Goal: Information Seeking & Learning: Learn about a topic

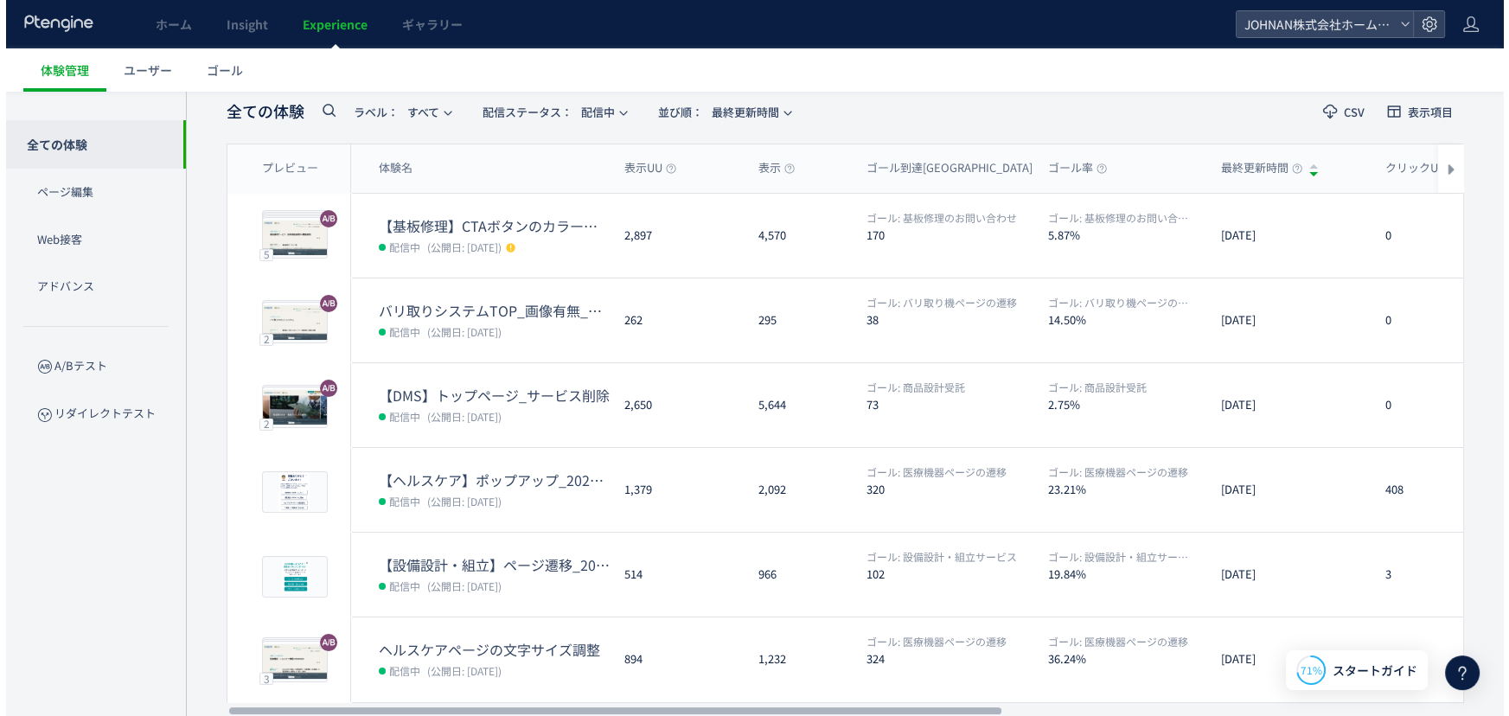
scroll to position [138, 0]
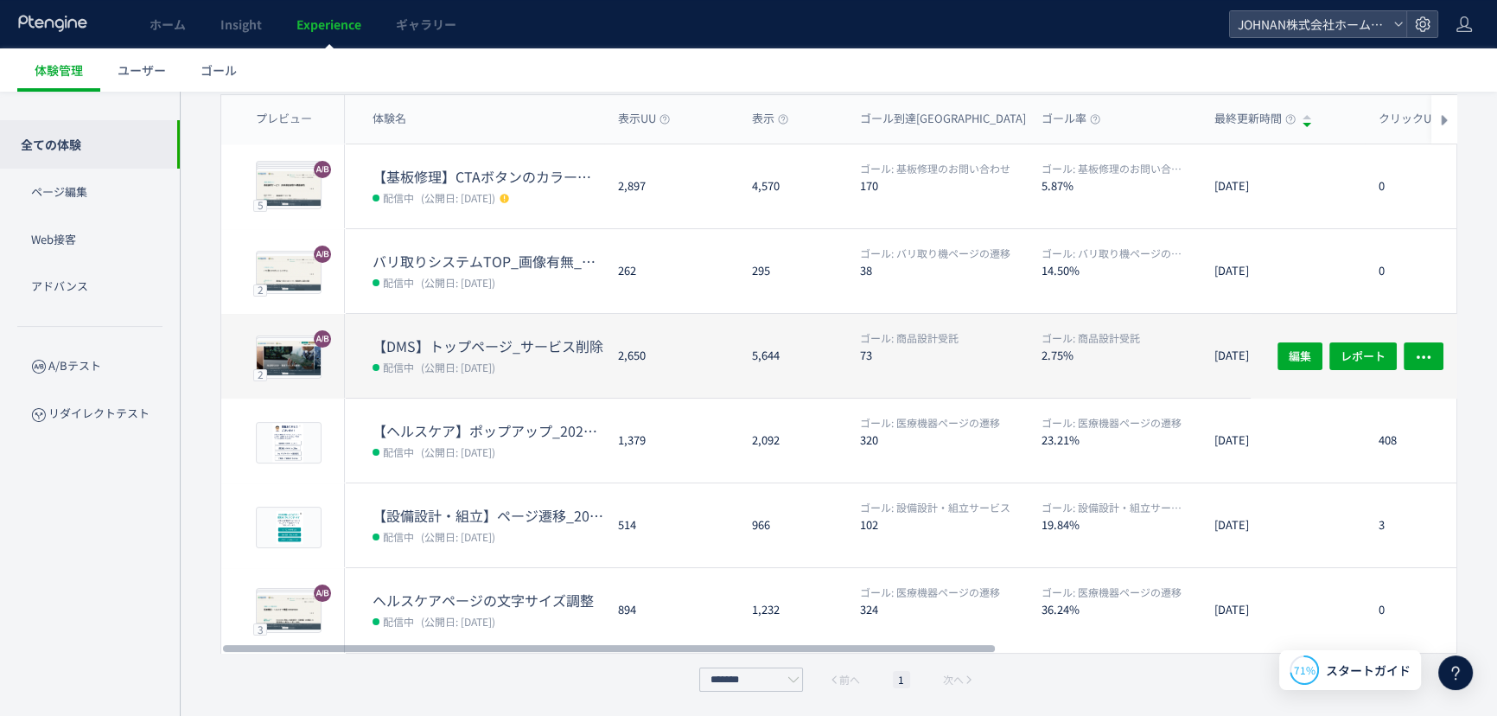
click at [821, 354] on div "5,644" at bounding box center [792, 356] width 108 height 84
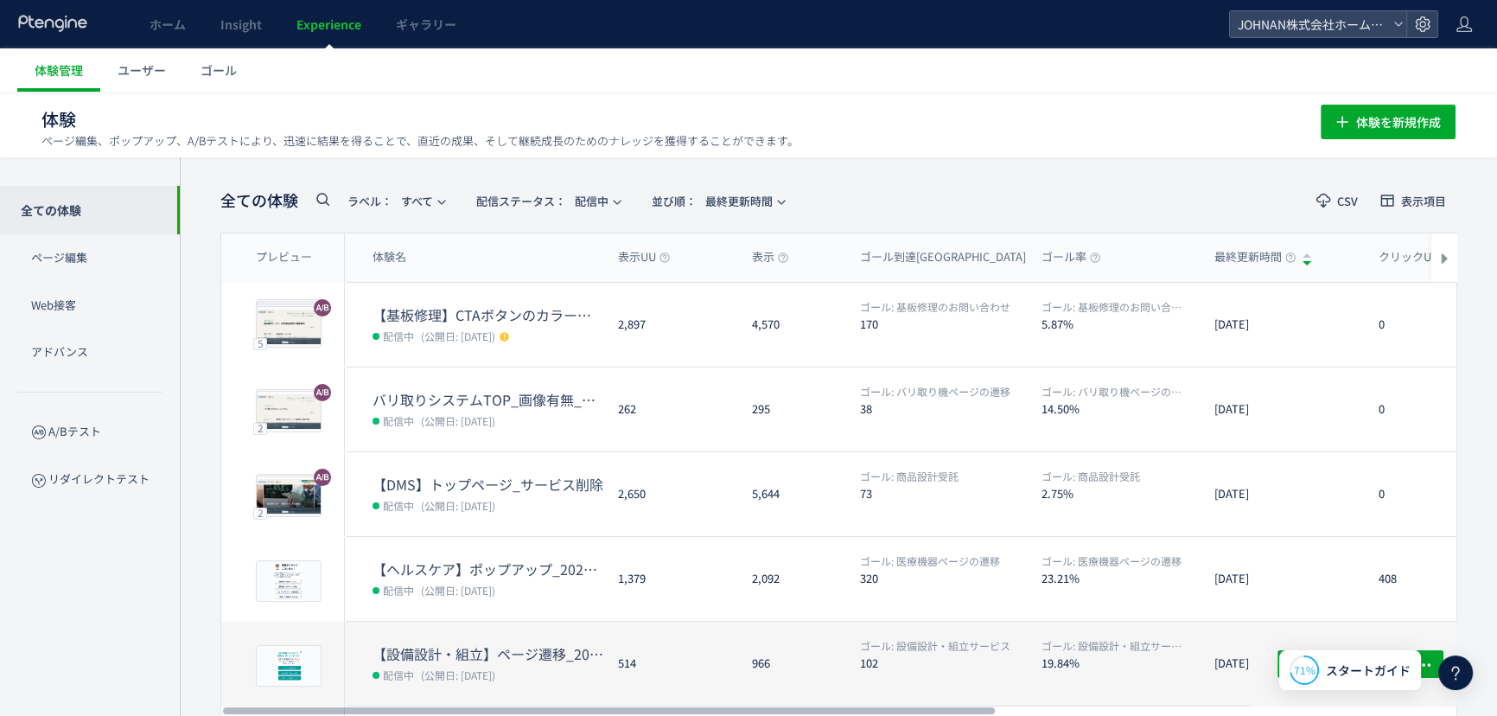
click at [1024, 654] on dt "102" at bounding box center [944, 662] width 168 height 16
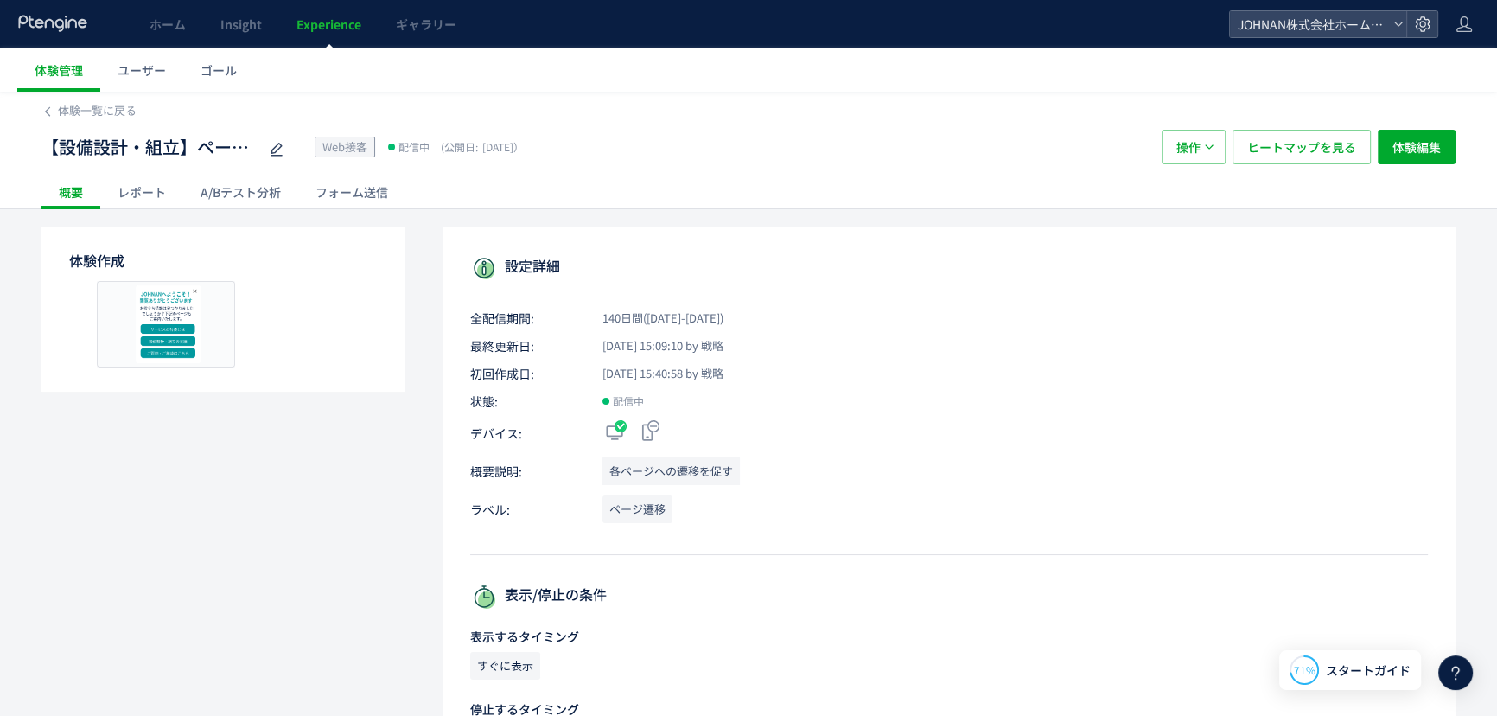
click at [235, 207] on div "A/Bテスト分析" at bounding box center [240, 192] width 115 height 35
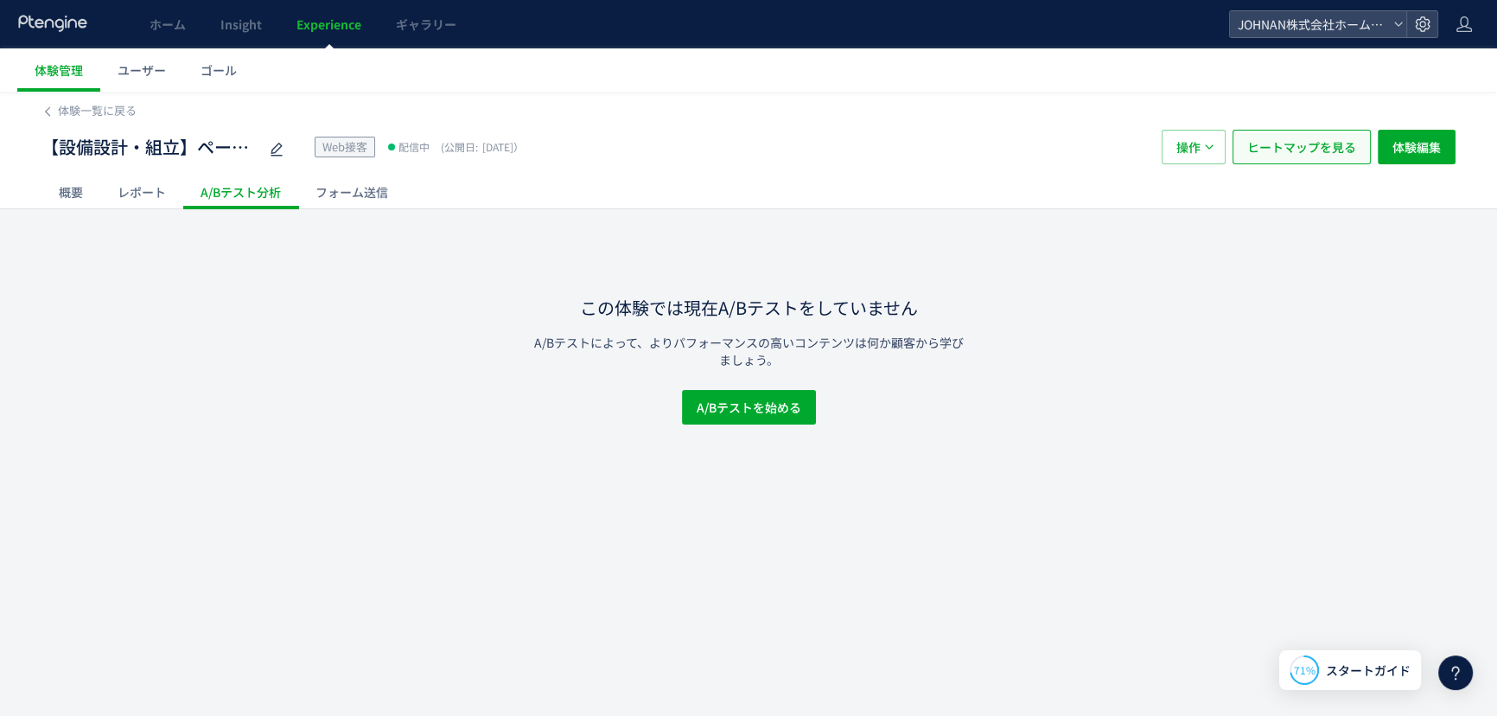
click at [1333, 144] on span "ヒートマップを見る" at bounding box center [1301, 147] width 109 height 35
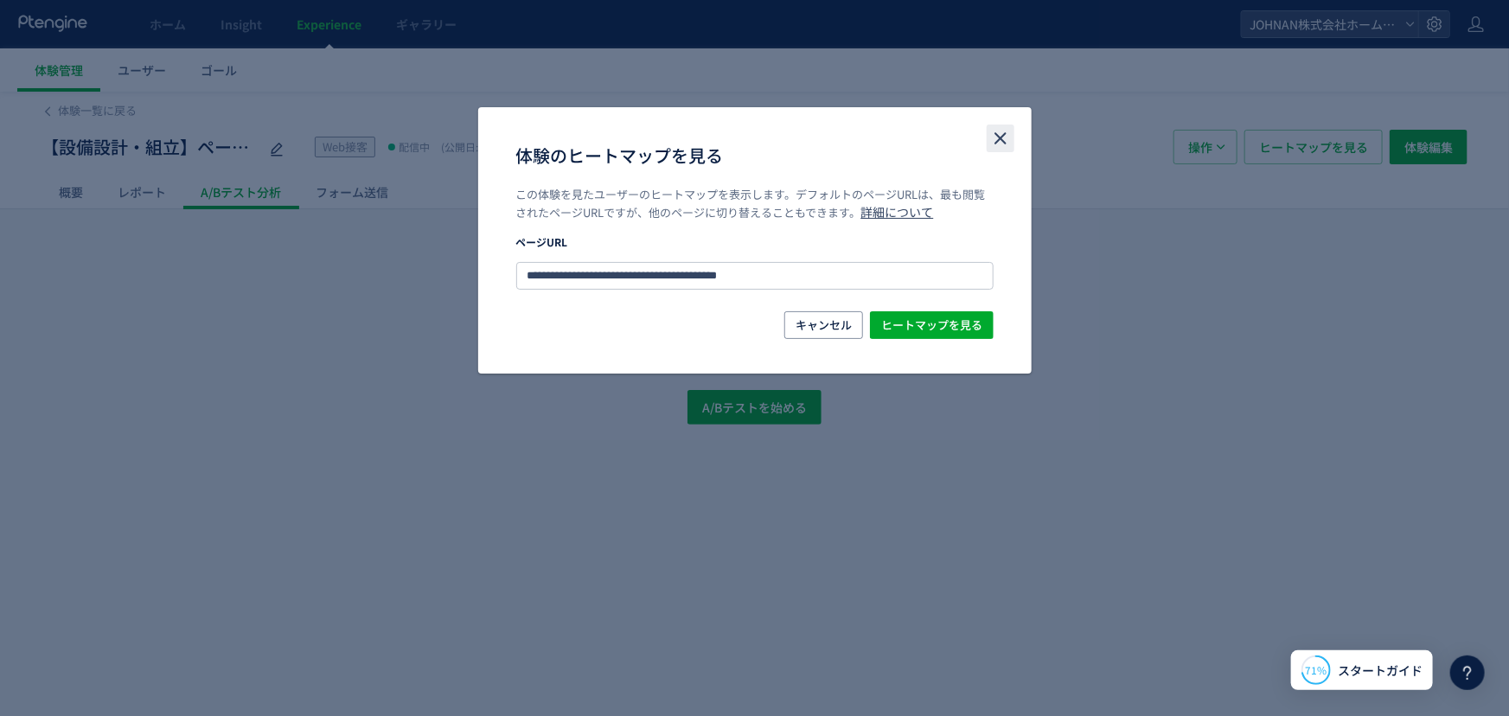
click at [994, 135] on icon "close" at bounding box center [1000, 138] width 21 height 21
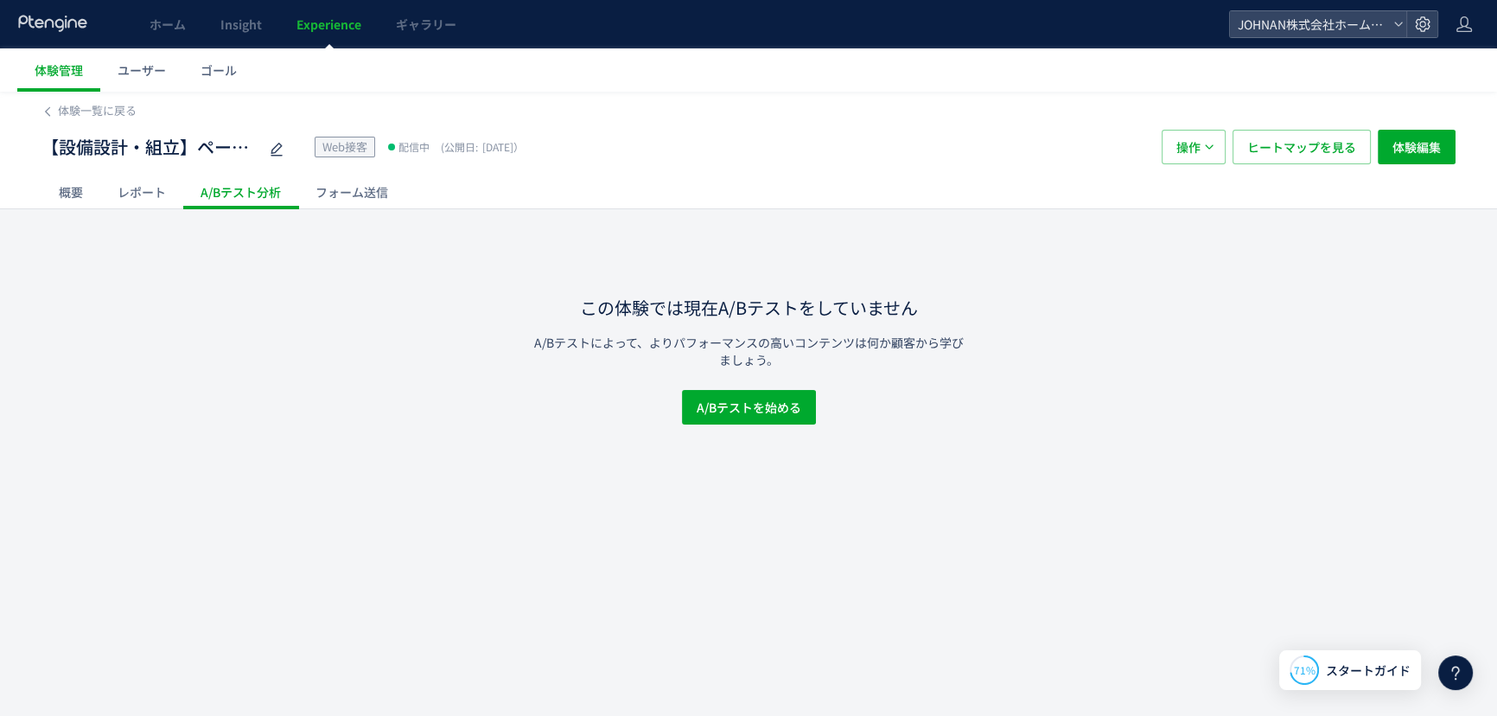
click at [143, 182] on div "レポート" at bounding box center [141, 192] width 83 height 35
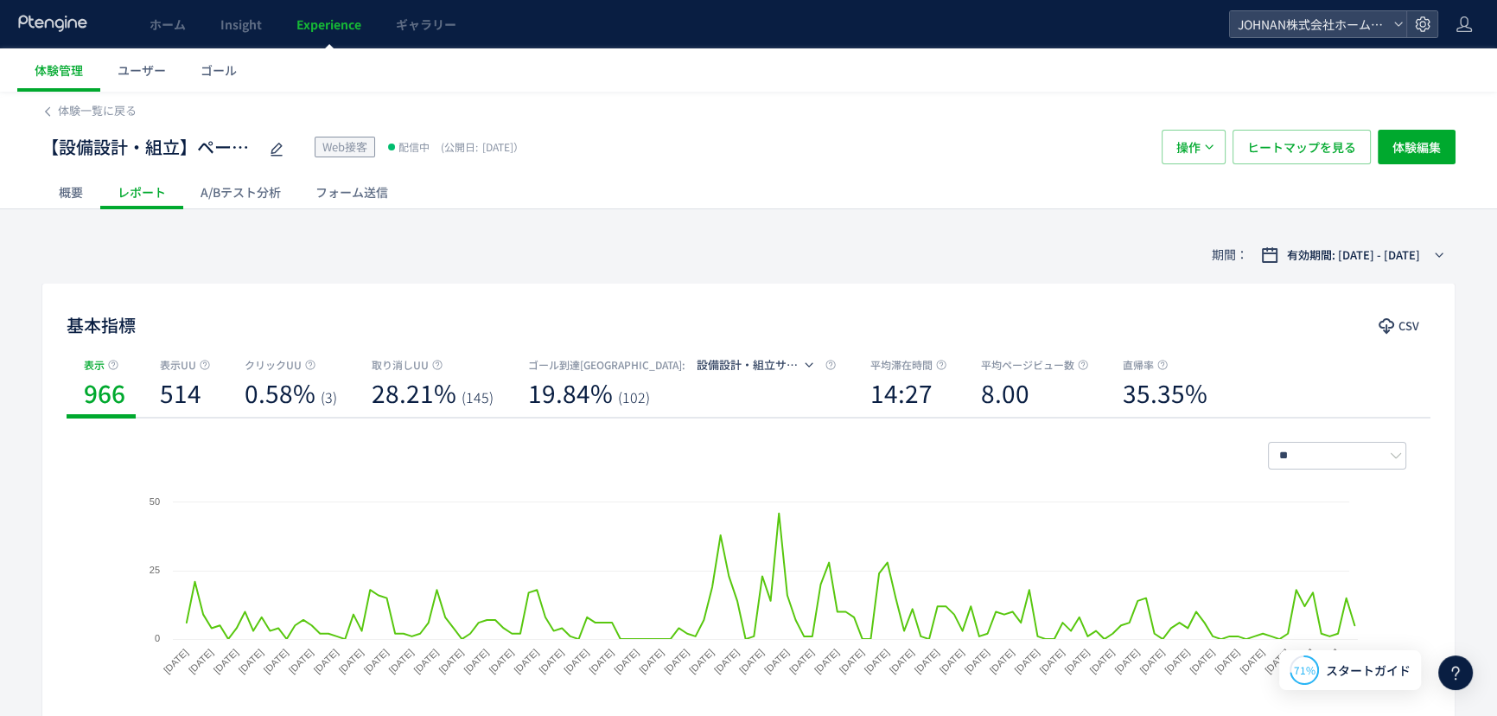
scroll to position [626, 0]
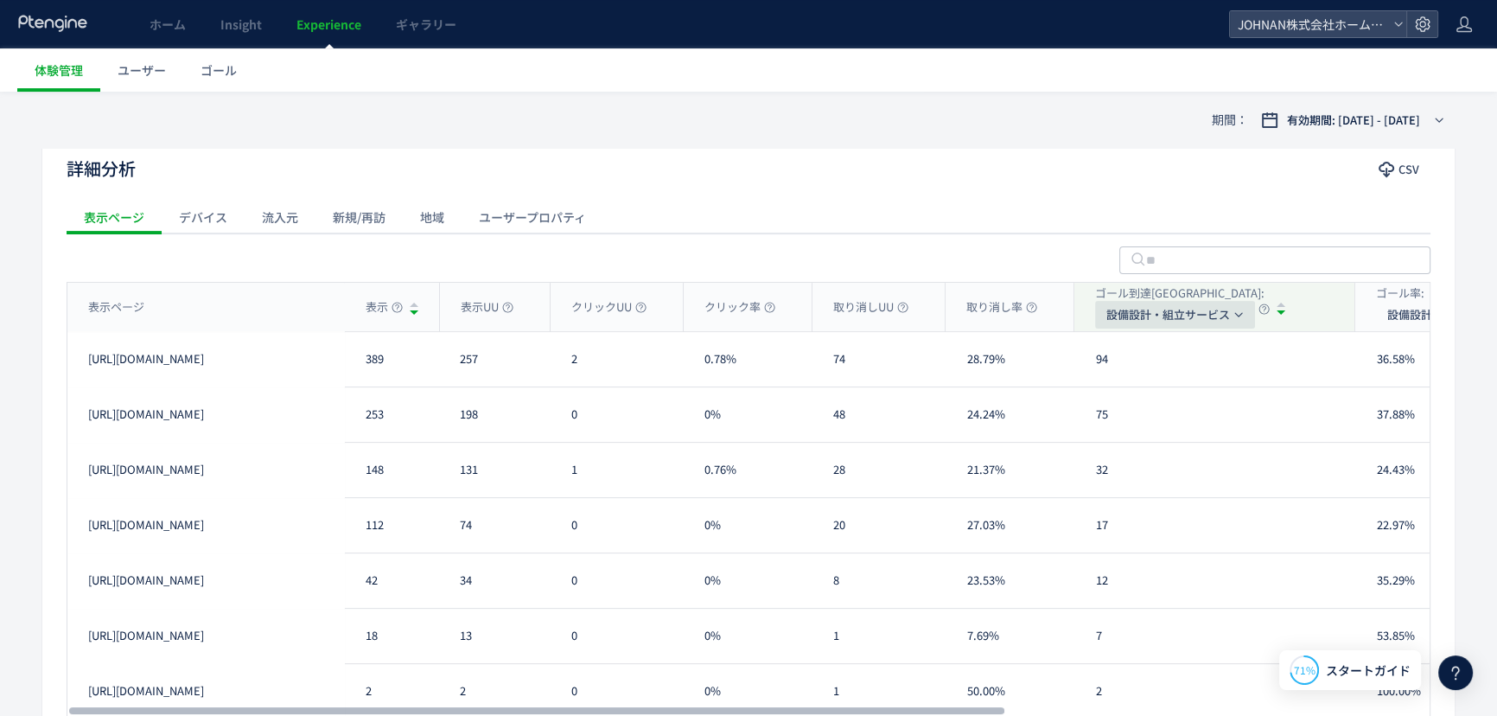
click at [1154, 323] on span "設備設計・組立サービス" at bounding box center [1169, 315] width 124 height 28
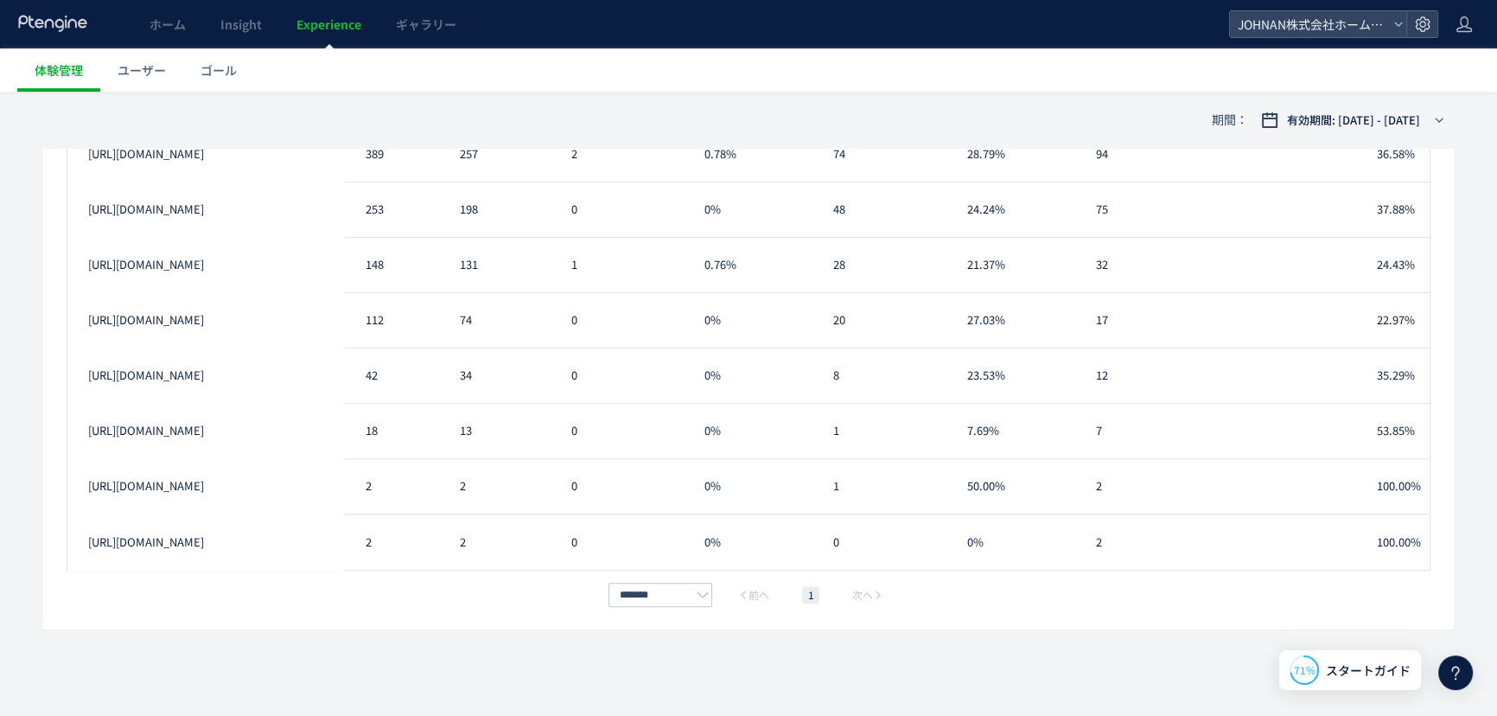
scroll to position [205, 0]
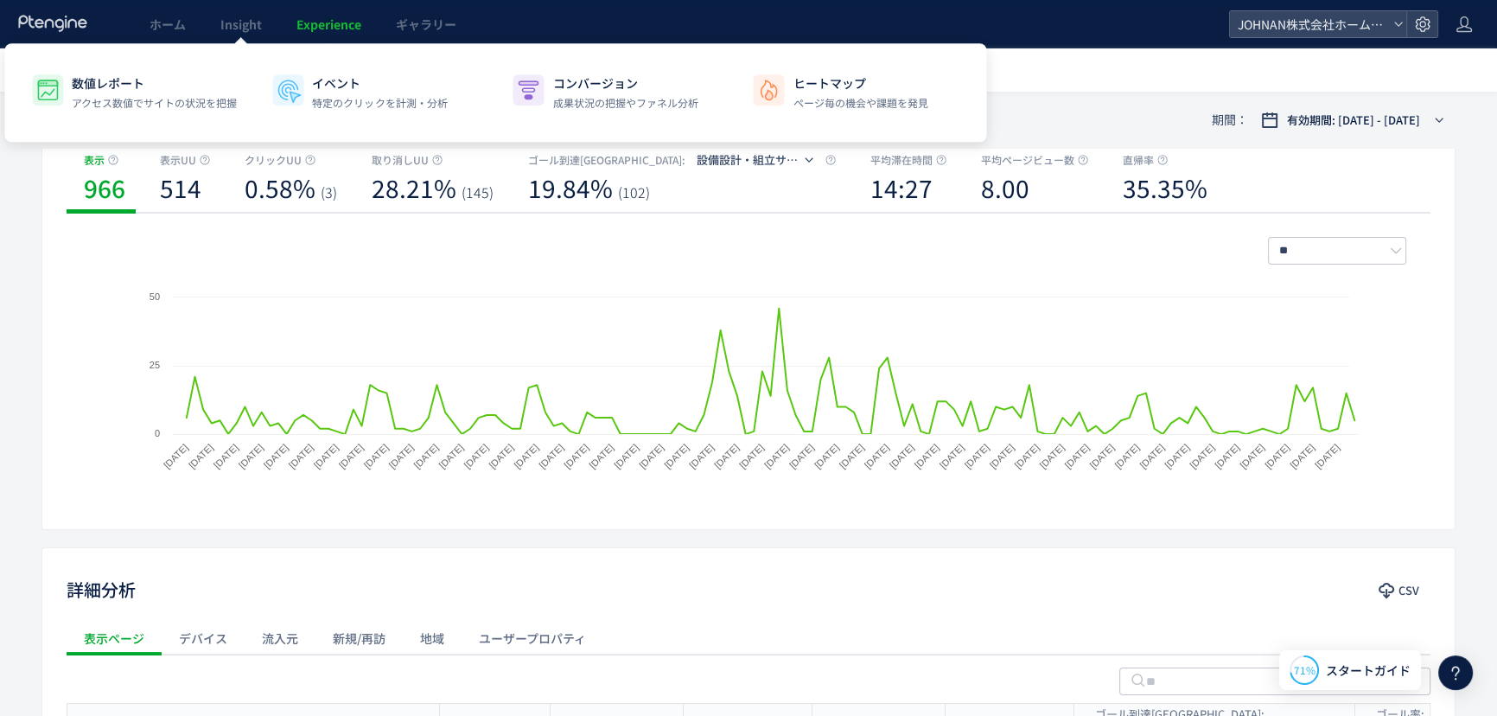
click at [317, 18] on span "Experience" at bounding box center [329, 24] width 65 height 17
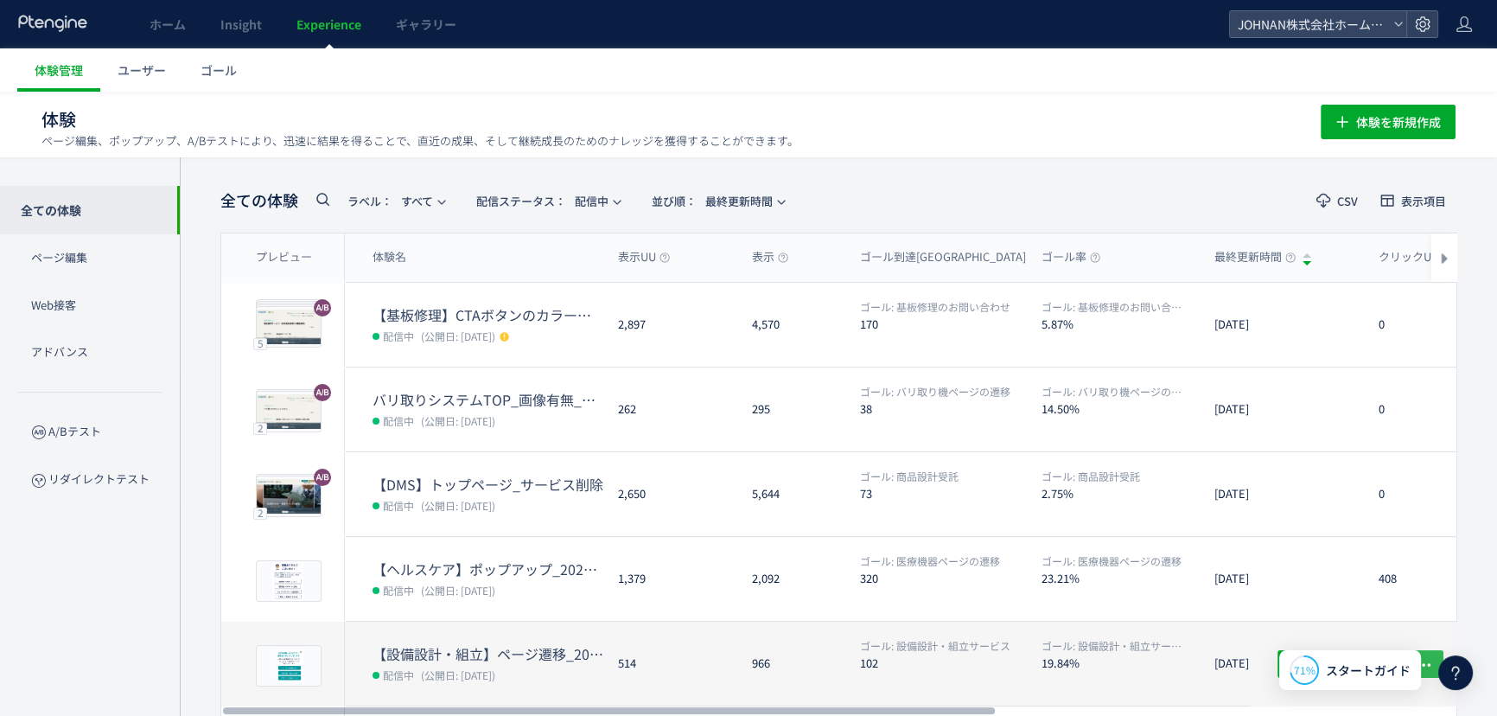
click at [1425, 660] on icon "button" at bounding box center [1423, 663] width 17 height 17
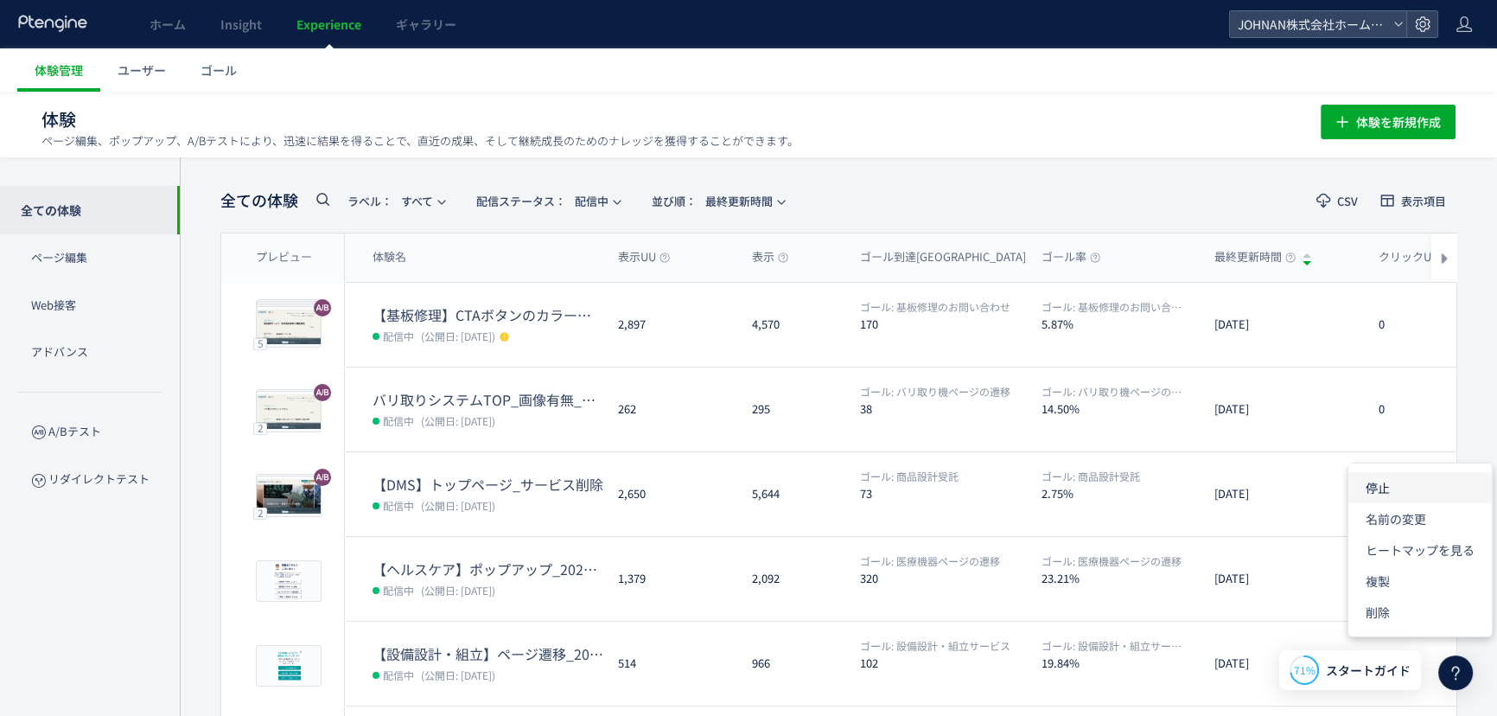
click at [1390, 534] on li "停止" at bounding box center [1421, 549] width 144 height 31
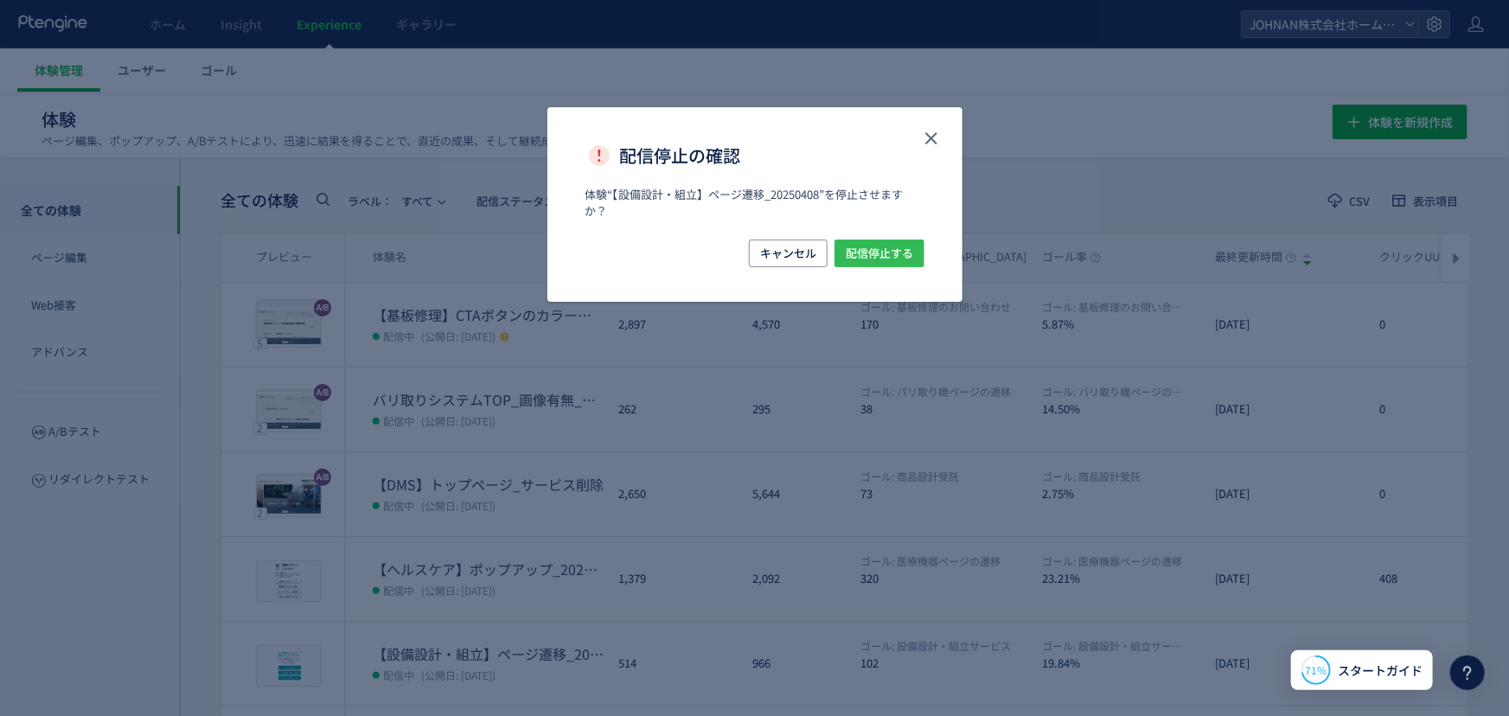
click at [877, 243] on span "配信停止する" at bounding box center [878, 253] width 67 height 28
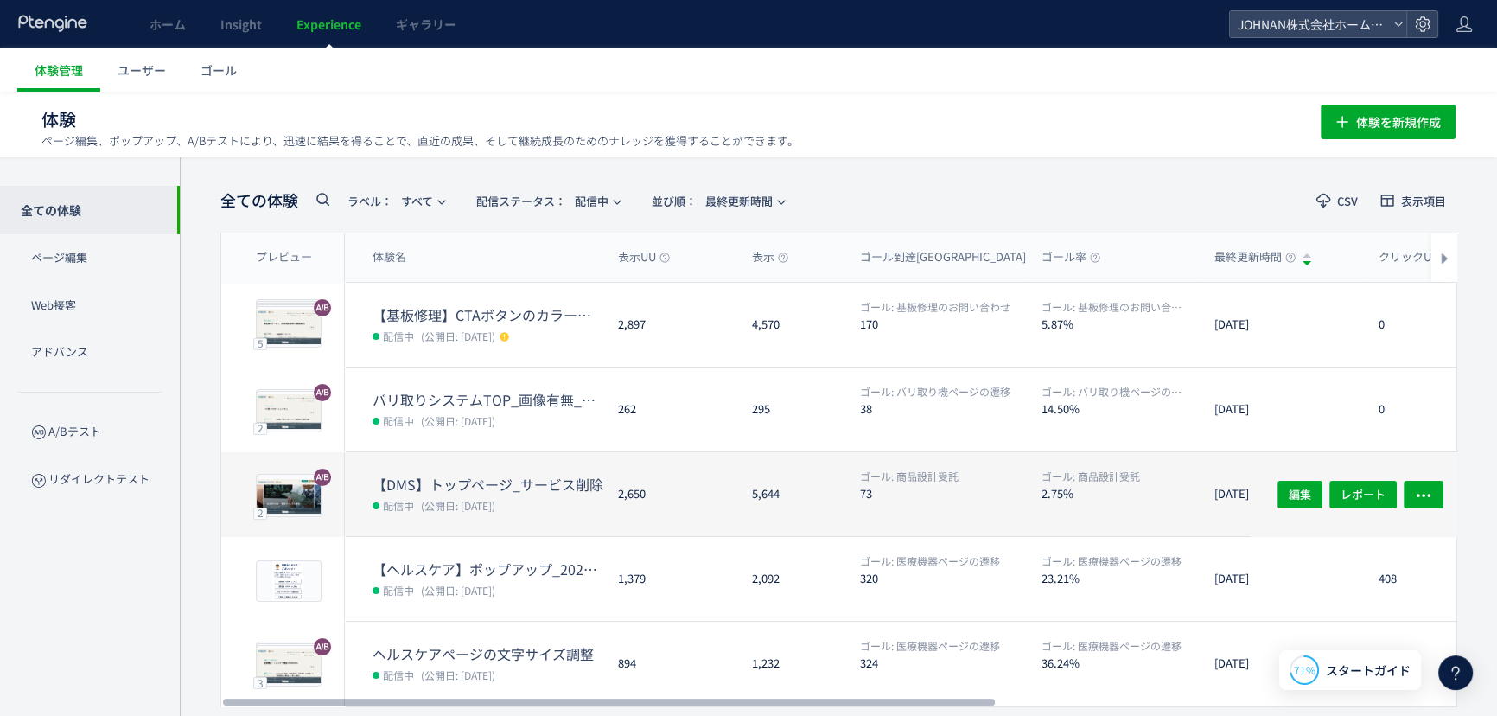
click at [1124, 500] on dl "ゴール: 商品設計受託 2.75%" at bounding box center [1121, 502] width 159 height 67
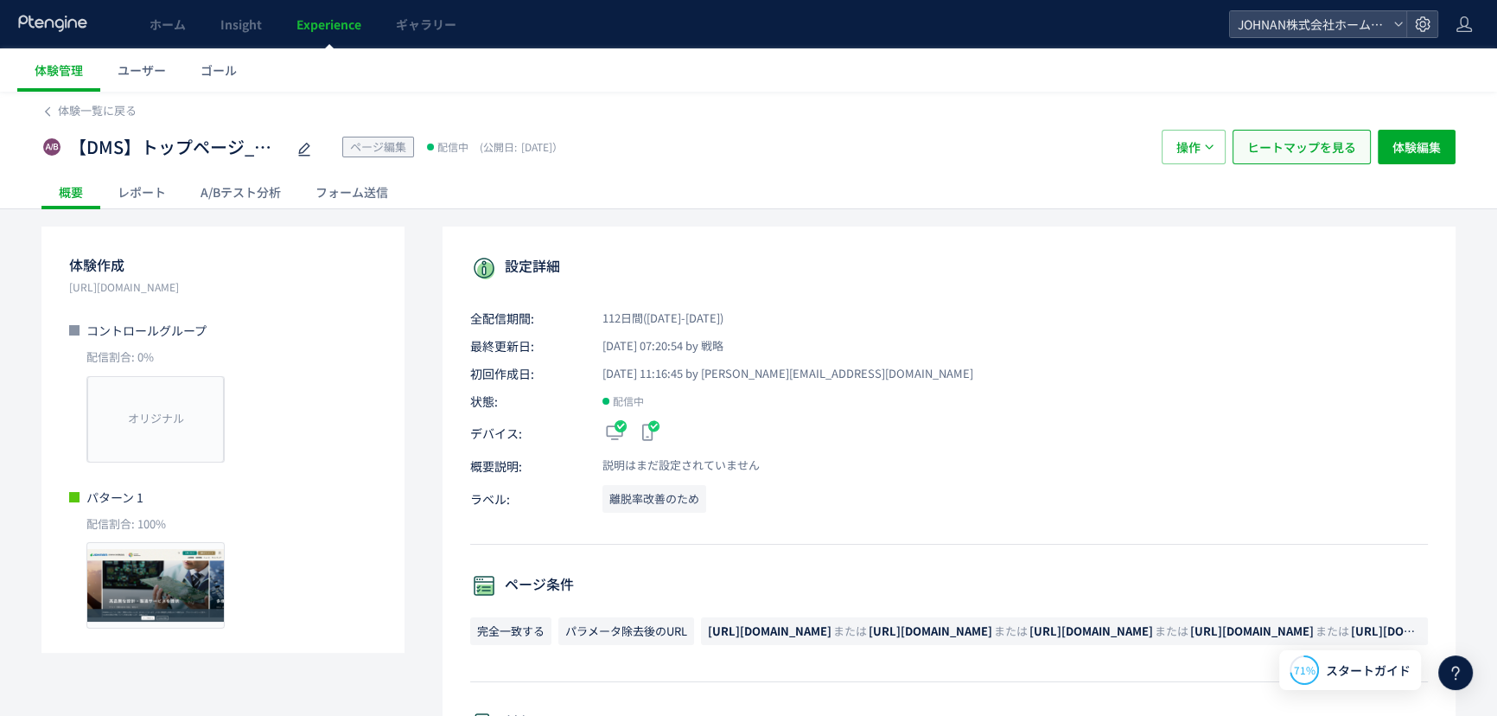
click at [1282, 147] on span "ヒートマップを見る" at bounding box center [1301, 147] width 109 height 35
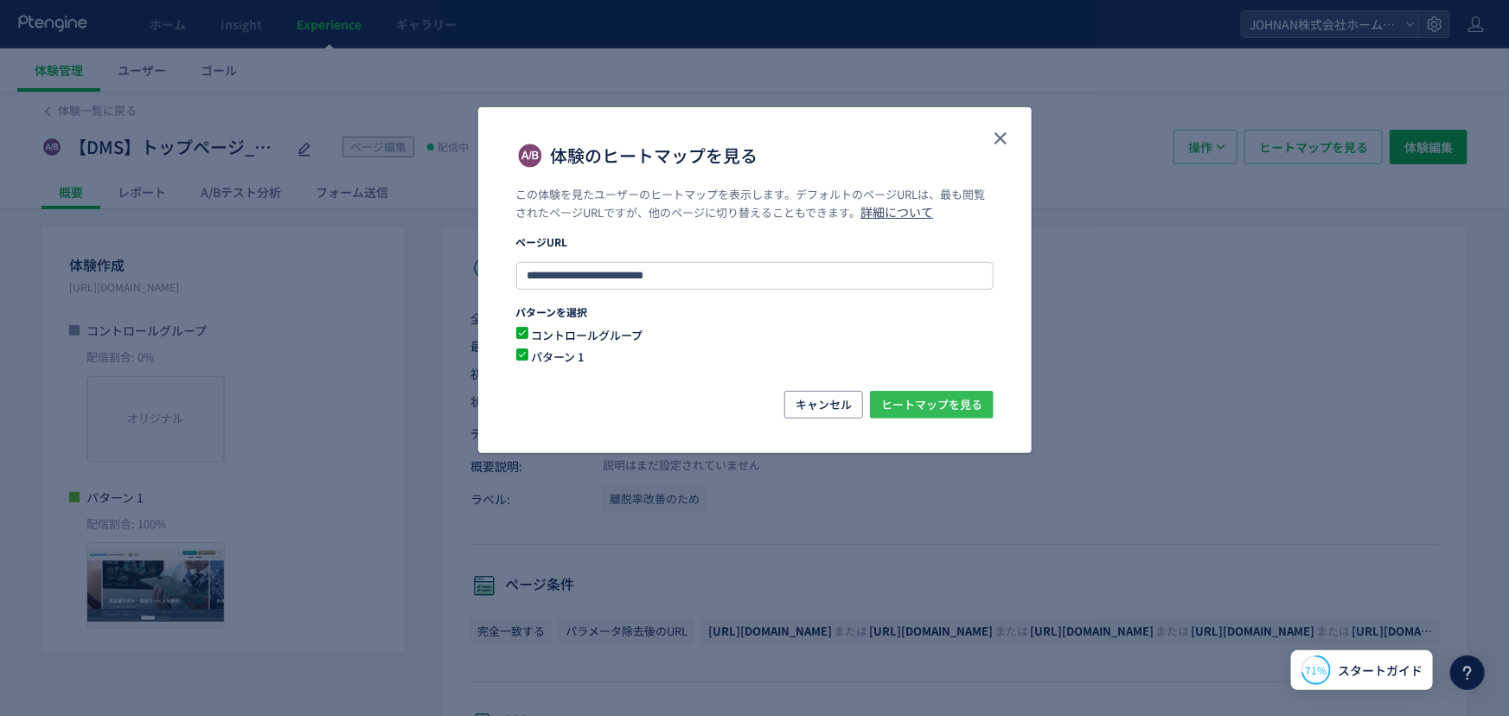
click at [932, 405] on span "ヒートマップを見る" at bounding box center [931, 405] width 101 height 28
click at [1007, 138] on icon "close" at bounding box center [1000, 138] width 21 height 21
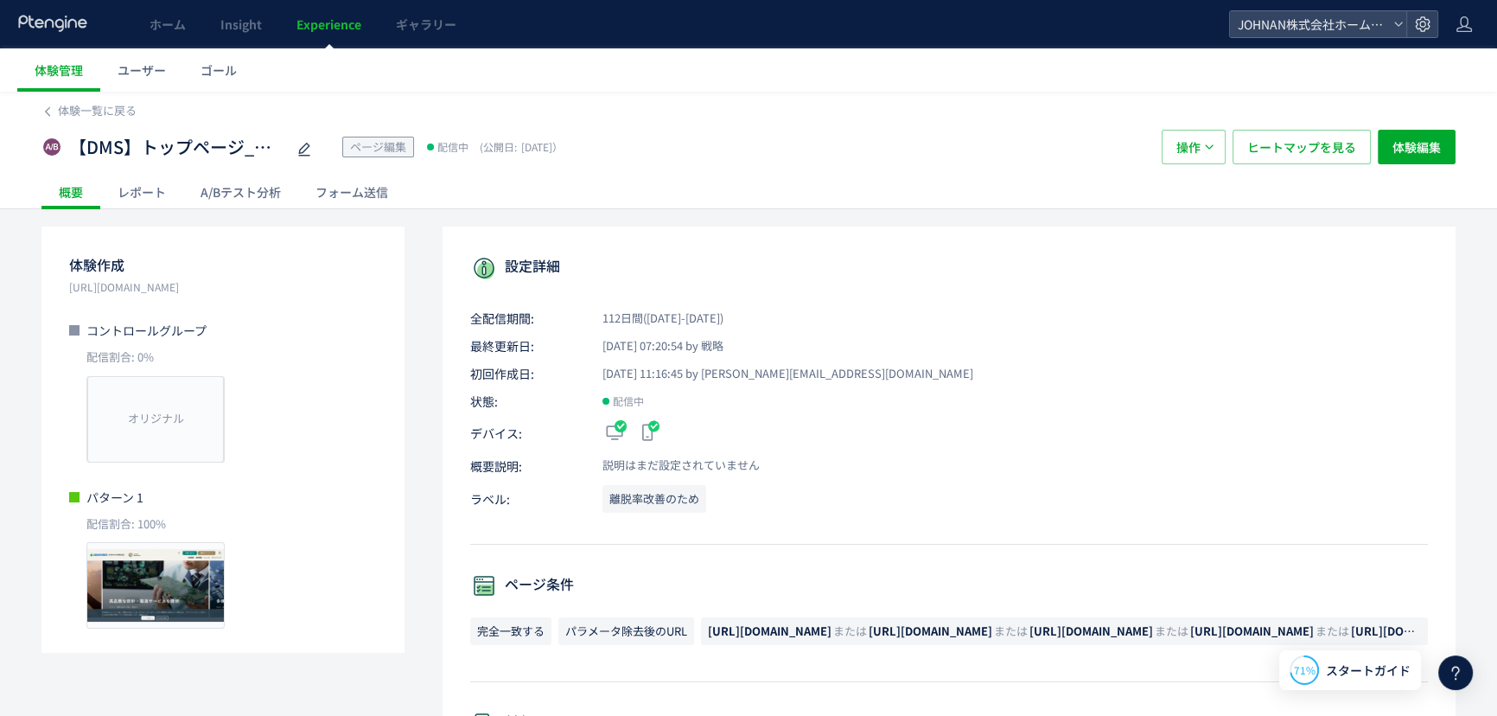
click at [278, 186] on div "A/Bテスト分析" at bounding box center [240, 192] width 115 height 35
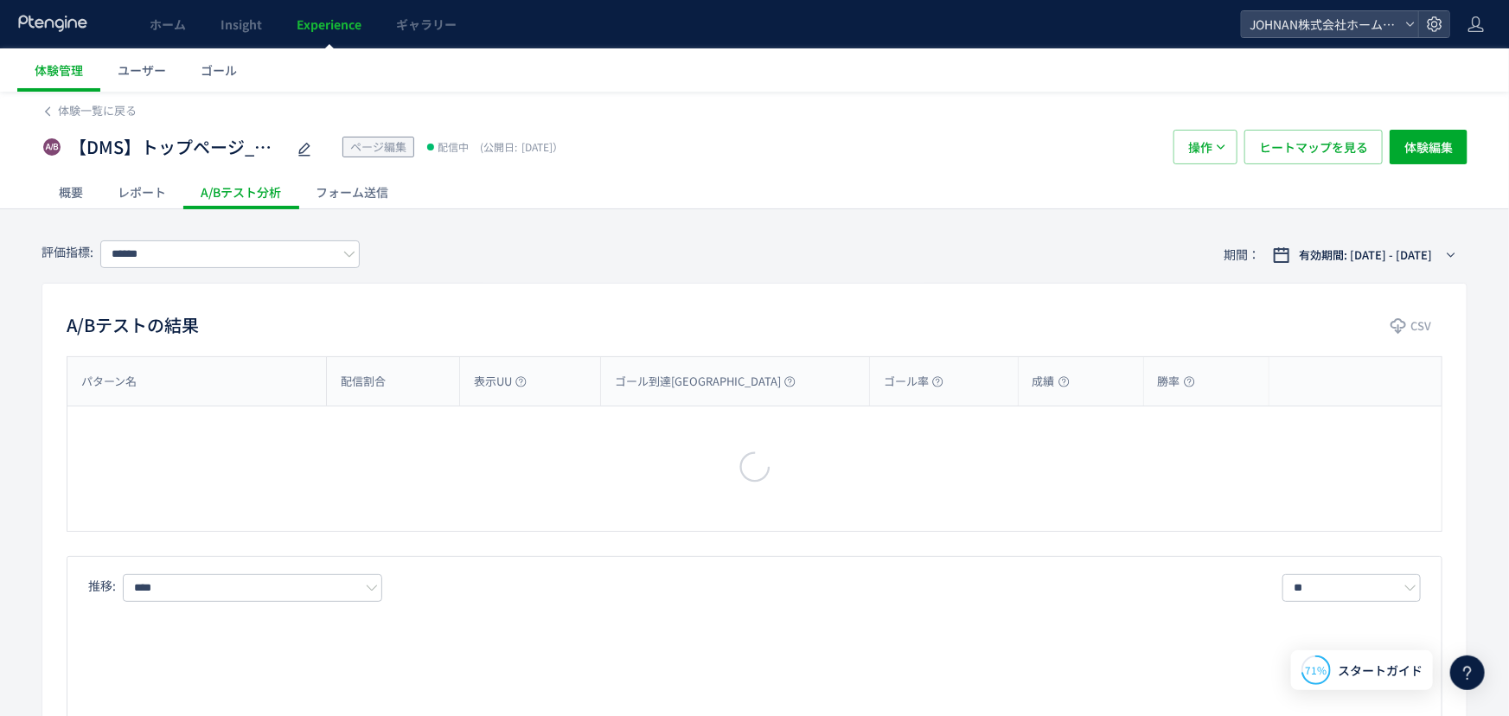
type input "******"
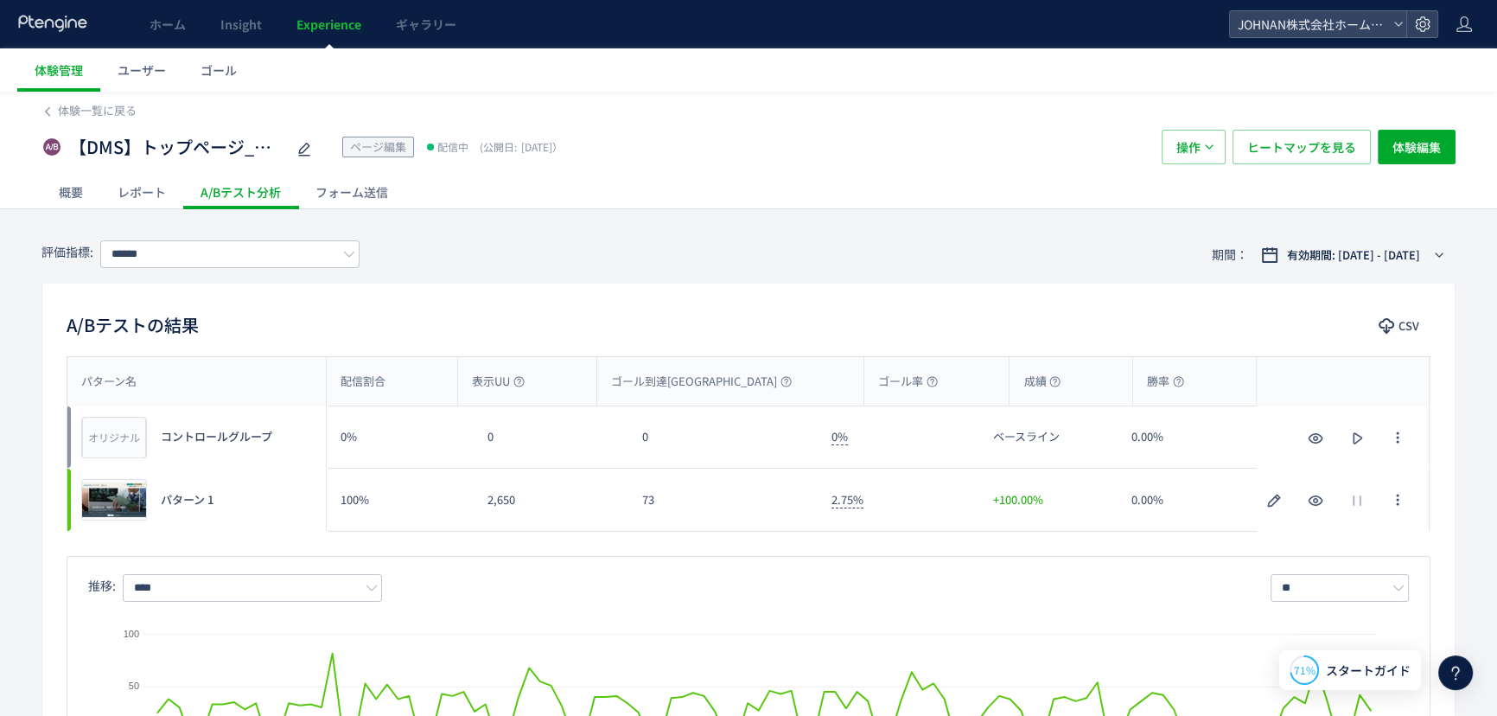
click at [347, 30] on span "Experience" at bounding box center [329, 24] width 65 height 17
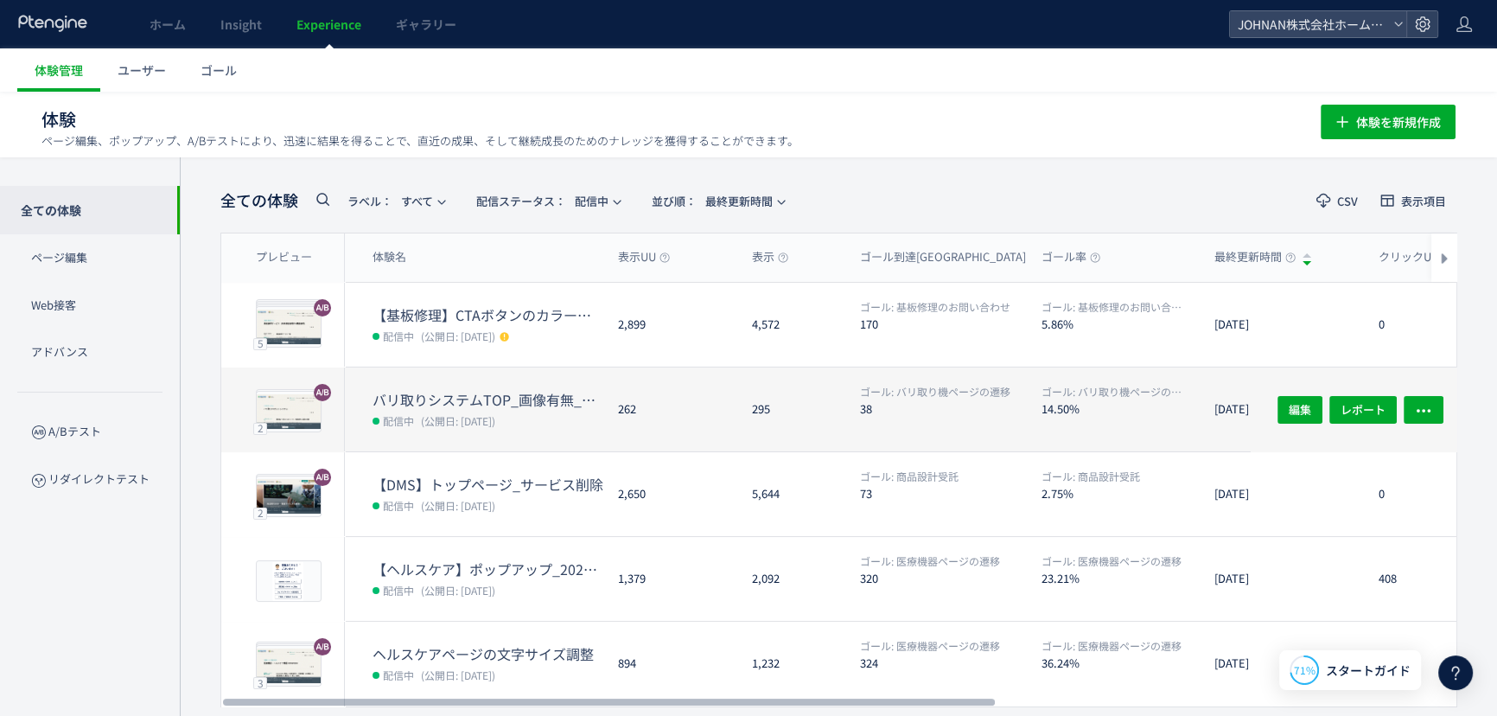
click at [913, 428] on dl "ゴール: バリ取り機ページの遷移 38" at bounding box center [944, 417] width 168 height 67
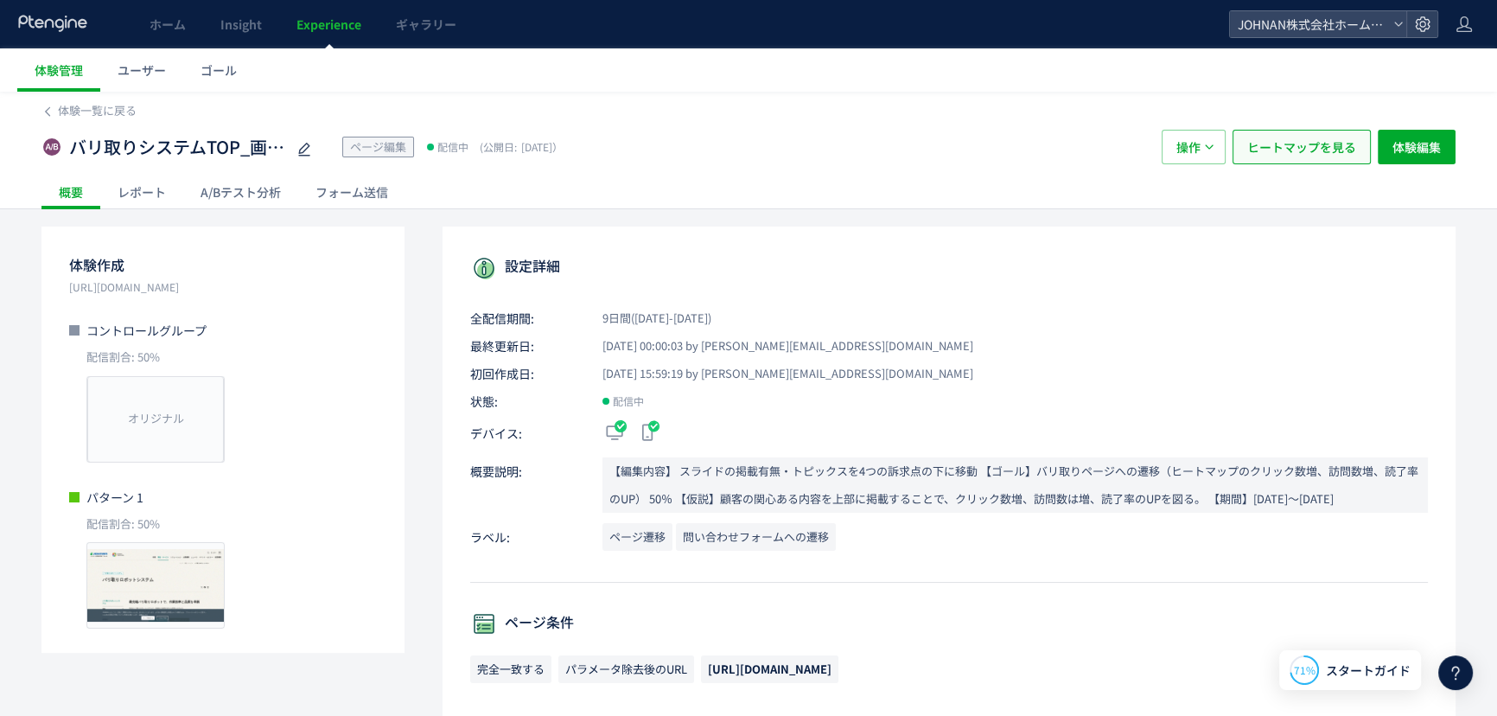
click at [1299, 138] on span "ヒートマップを見る" at bounding box center [1301, 147] width 109 height 35
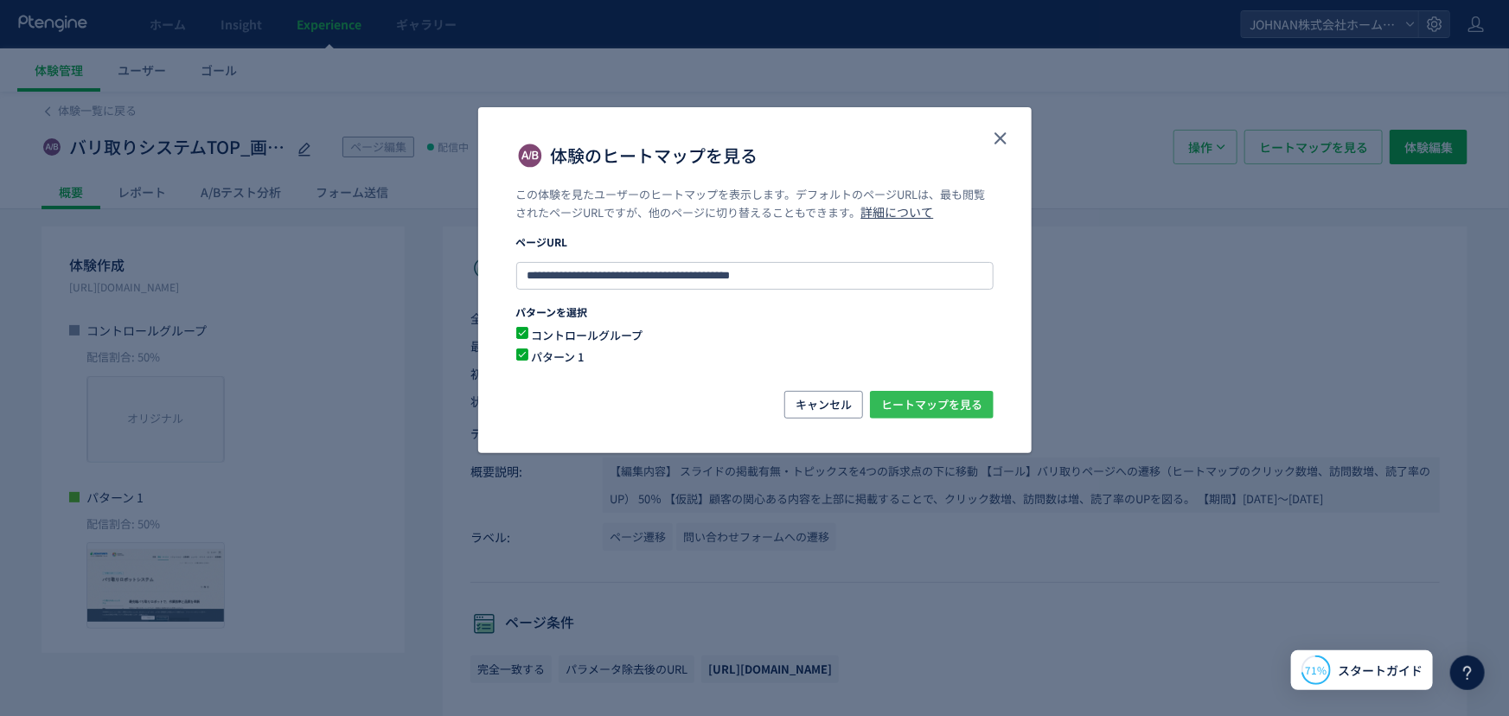
click at [963, 408] on span "ヒートマップを見る" at bounding box center [931, 405] width 101 height 28
click at [1002, 138] on icon "close" at bounding box center [1000, 138] width 21 height 21
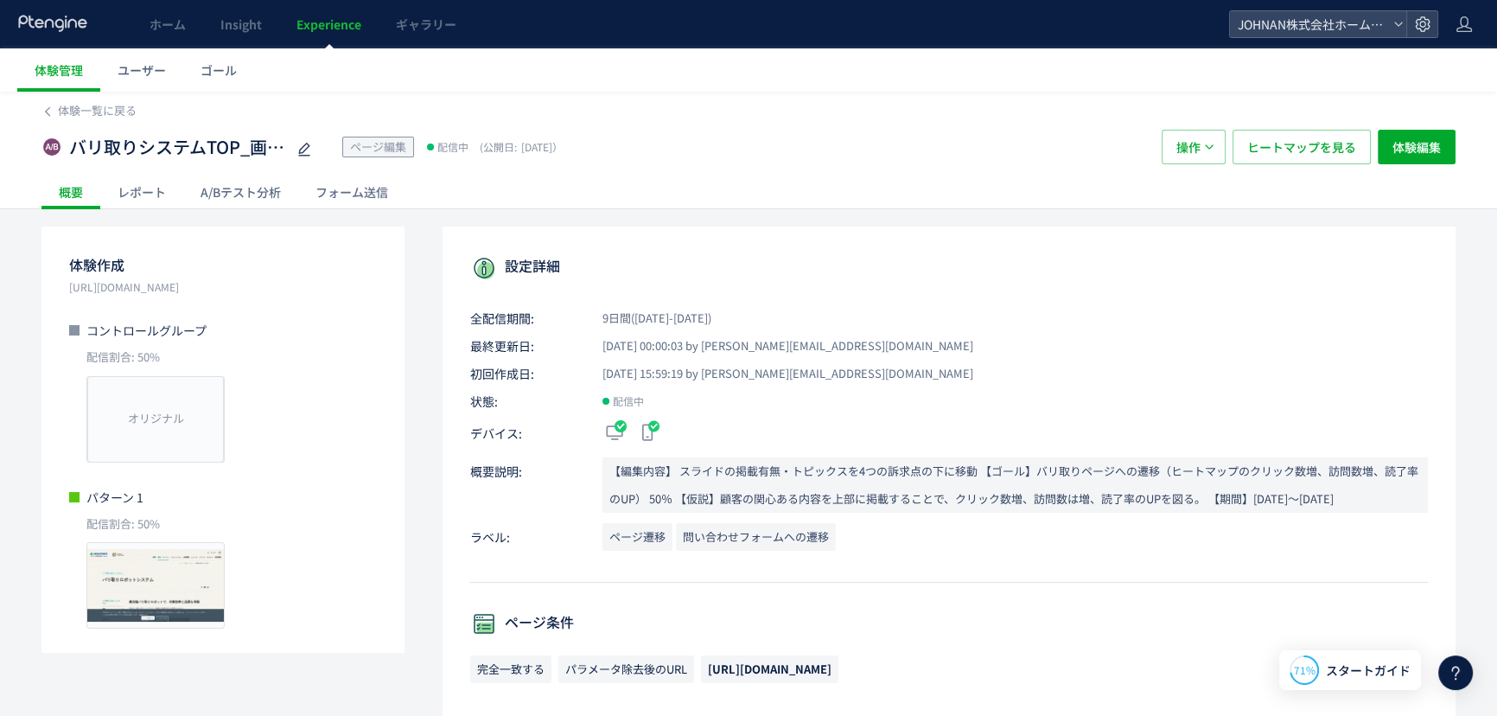
click at [324, 42] on link "Experience" at bounding box center [328, 24] width 99 height 48
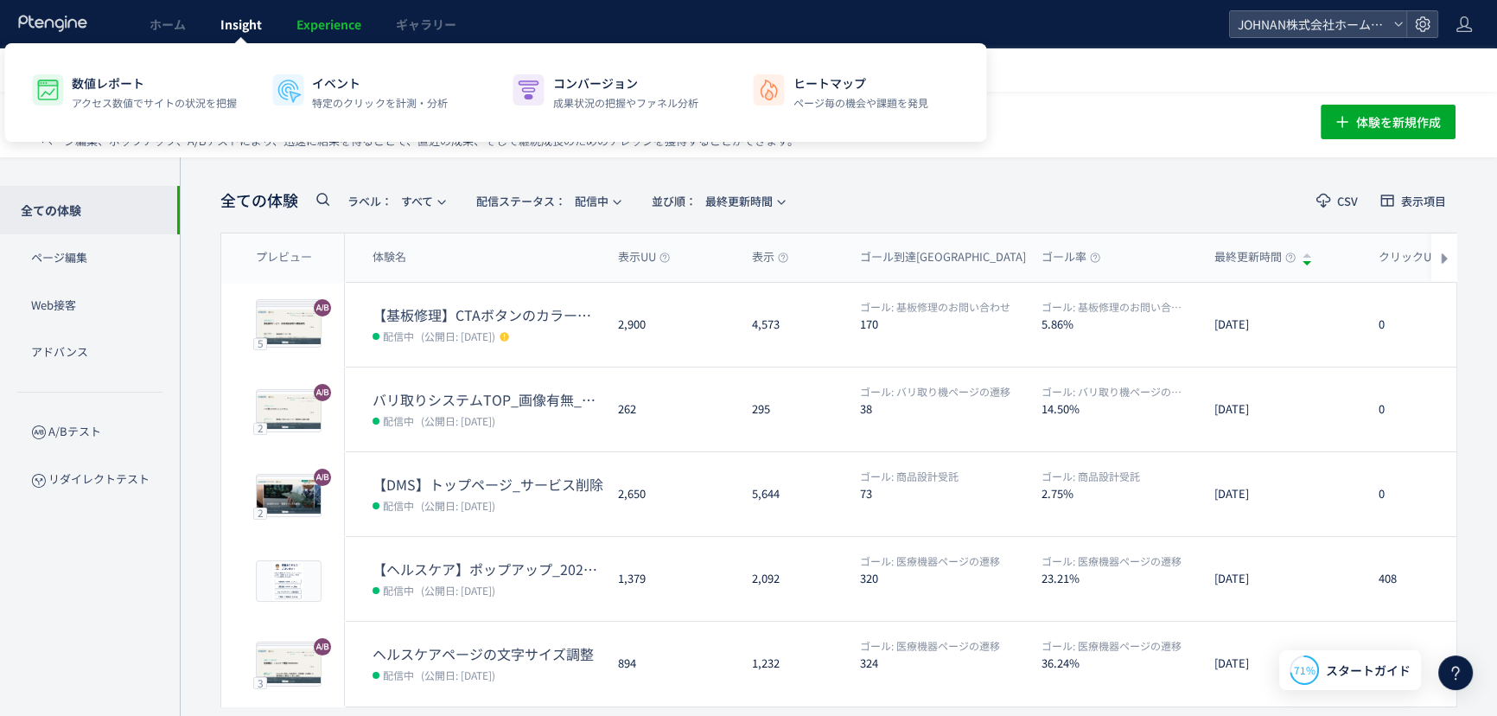
click at [226, 22] on span "Insight" at bounding box center [240, 24] width 41 height 17
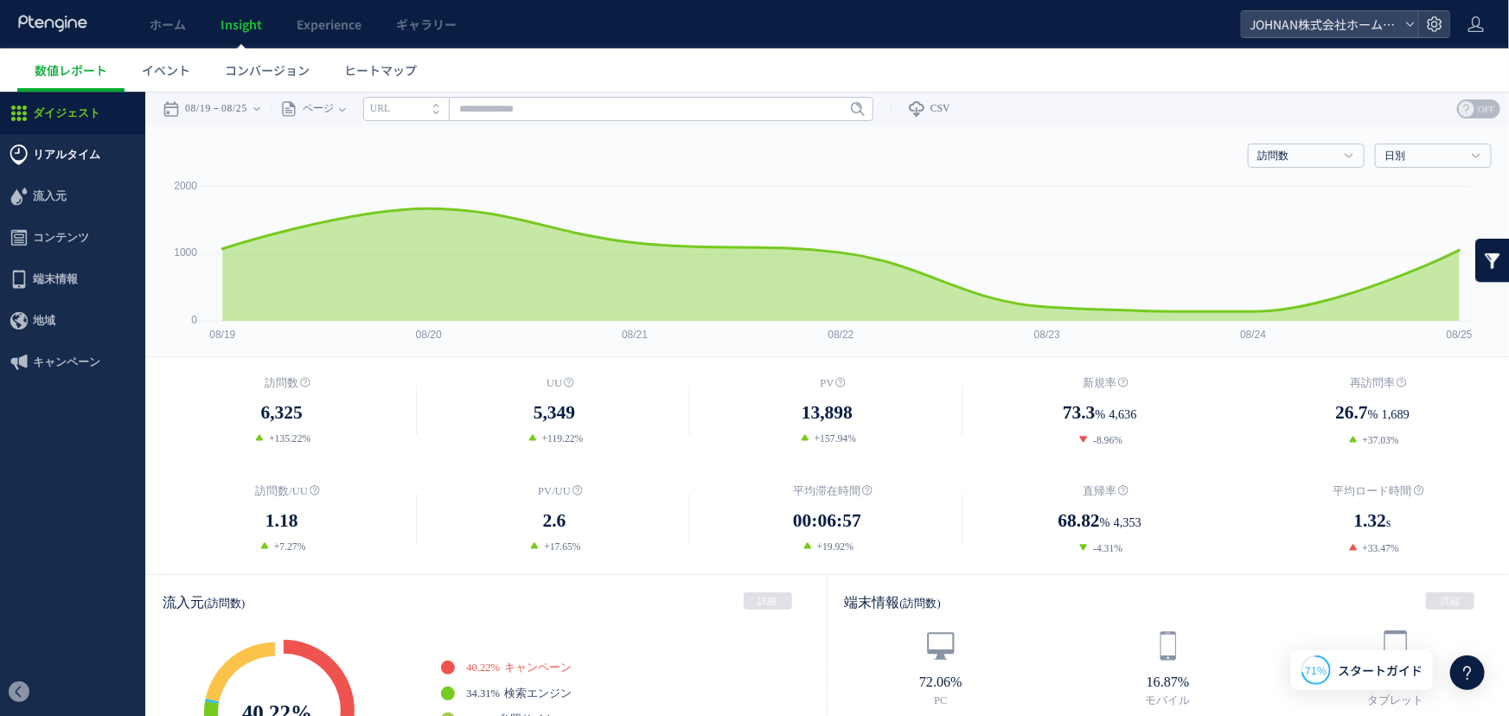
click at [68, 148] on span "リアルタイム" at bounding box center [66, 153] width 67 height 41
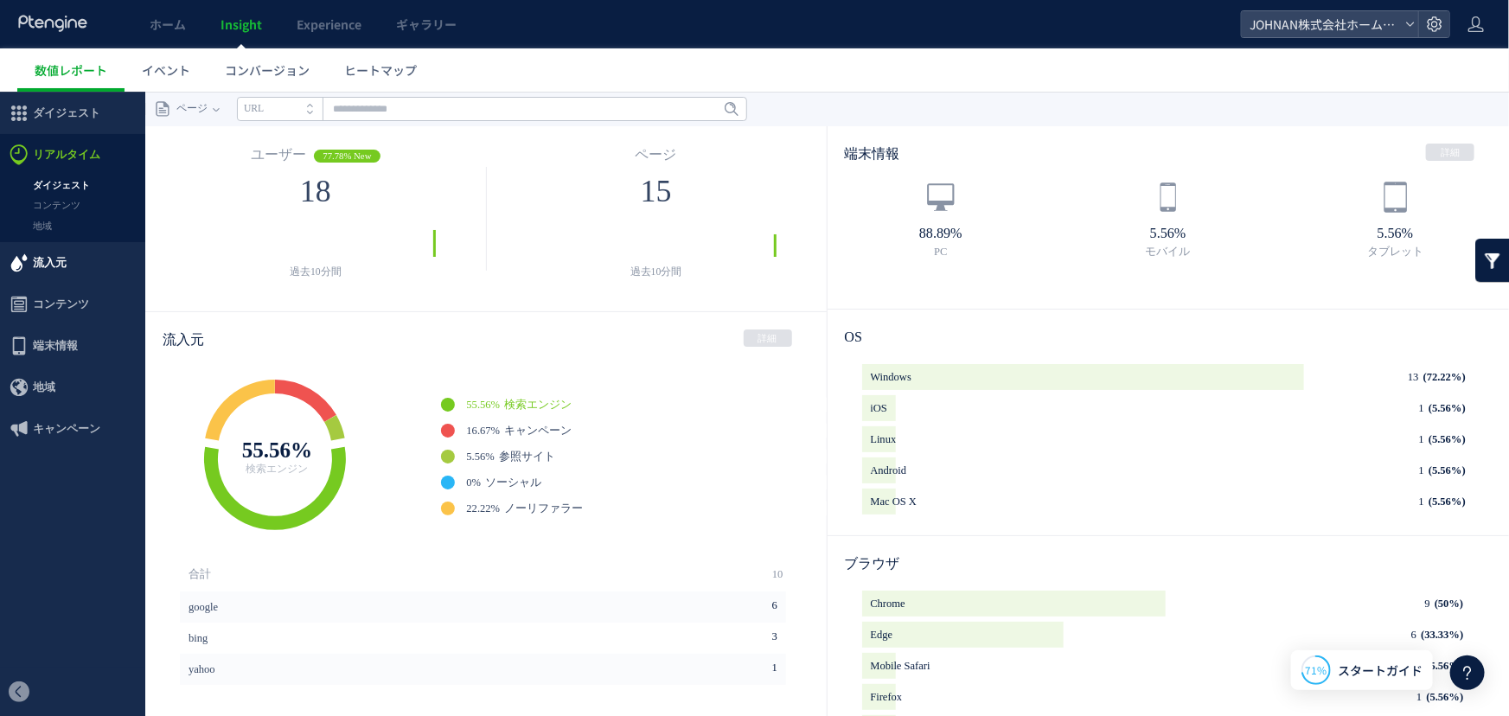
click at [55, 265] on span "流入元" at bounding box center [50, 261] width 34 height 41
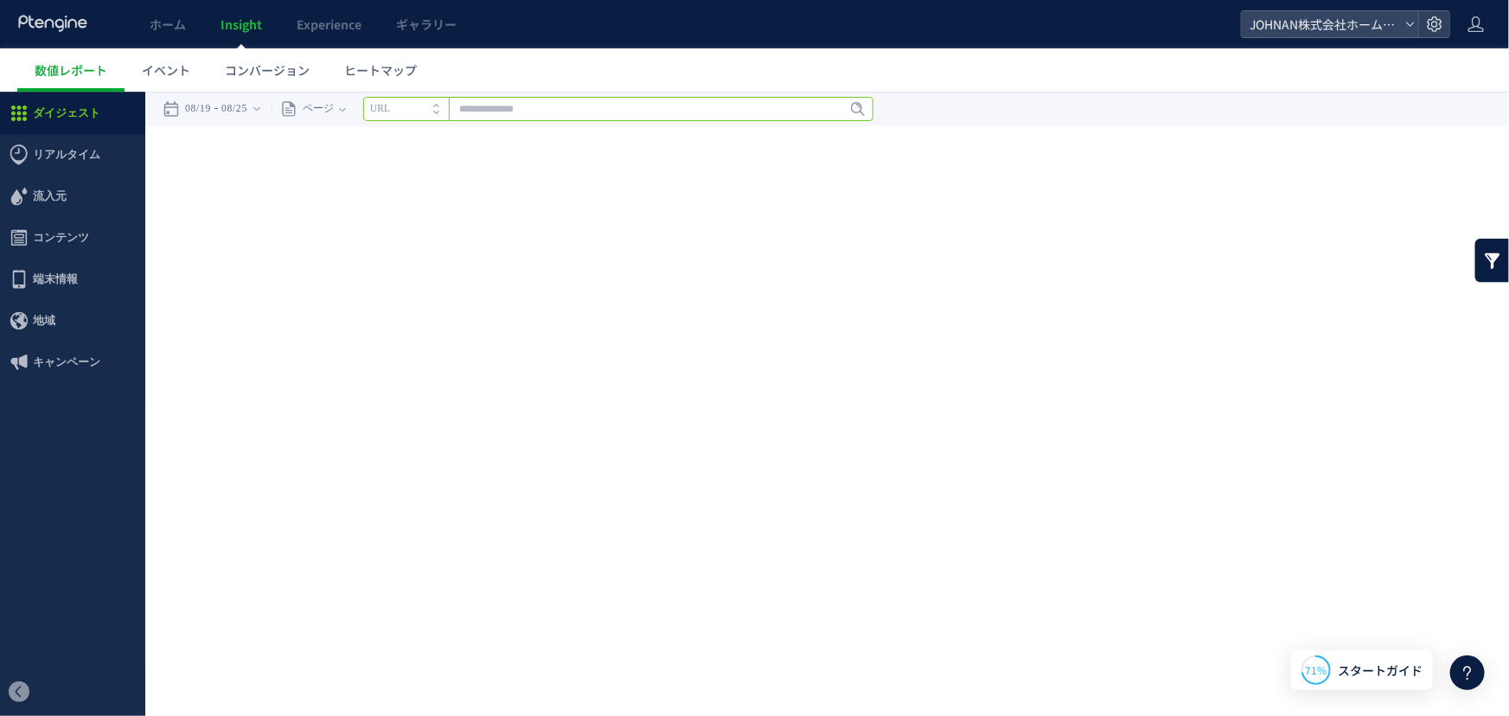
click at [567, 99] on input "text" at bounding box center [618, 108] width 510 height 24
click at [397, 63] on span "ヒートマップ" at bounding box center [380, 69] width 73 height 17
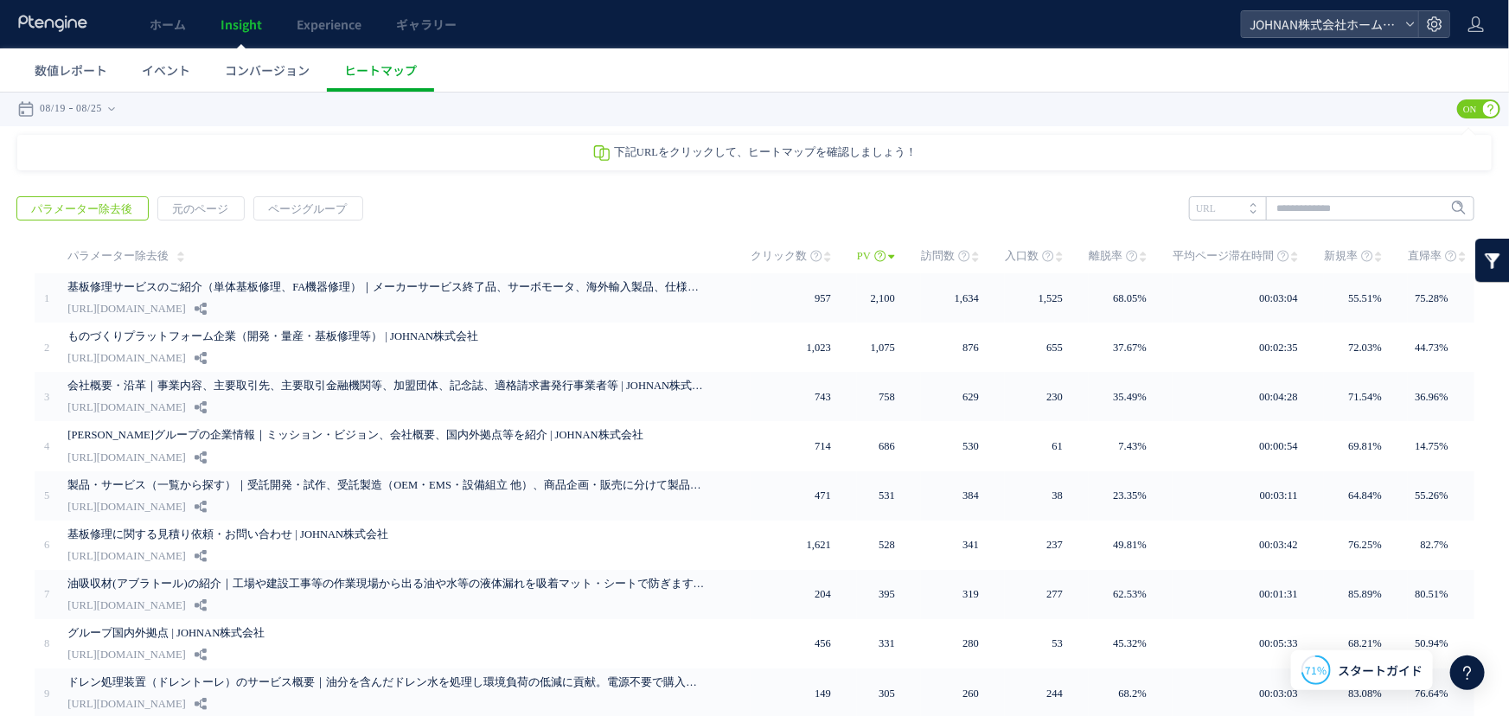
click at [1426, 250] on span "直帰率" at bounding box center [1424, 255] width 34 height 35
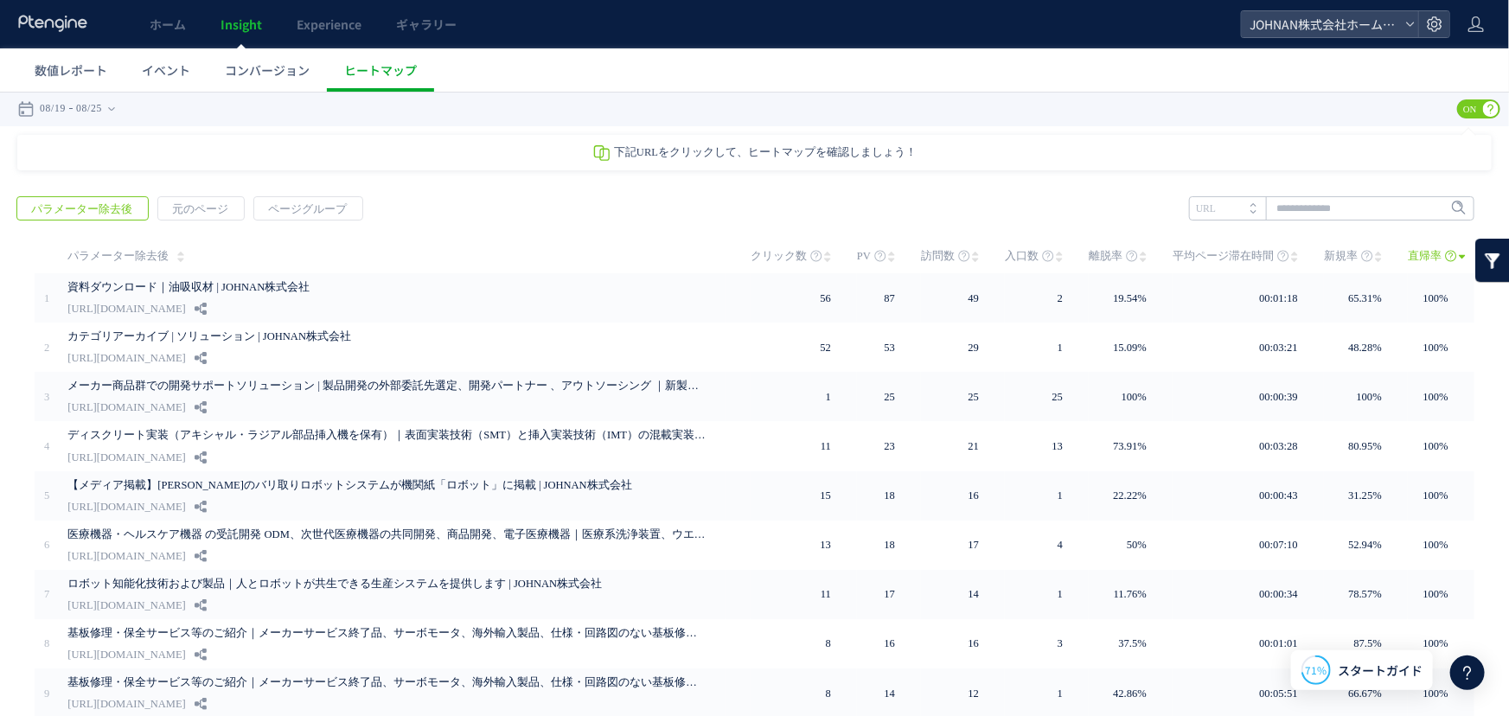
click at [1409, 250] on span "直帰率" at bounding box center [1424, 255] width 34 height 35
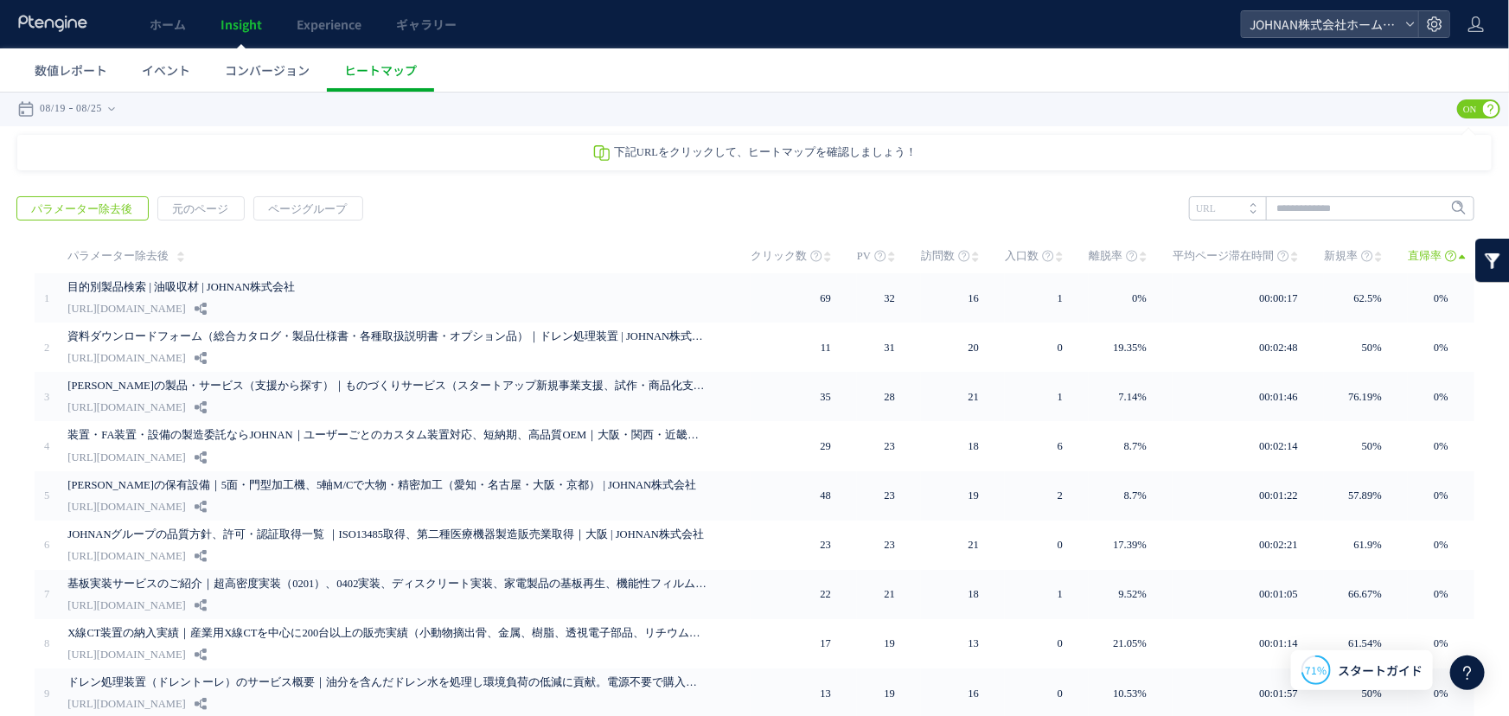
click at [1410, 250] on span "直帰率" at bounding box center [1424, 255] width 34 height 35
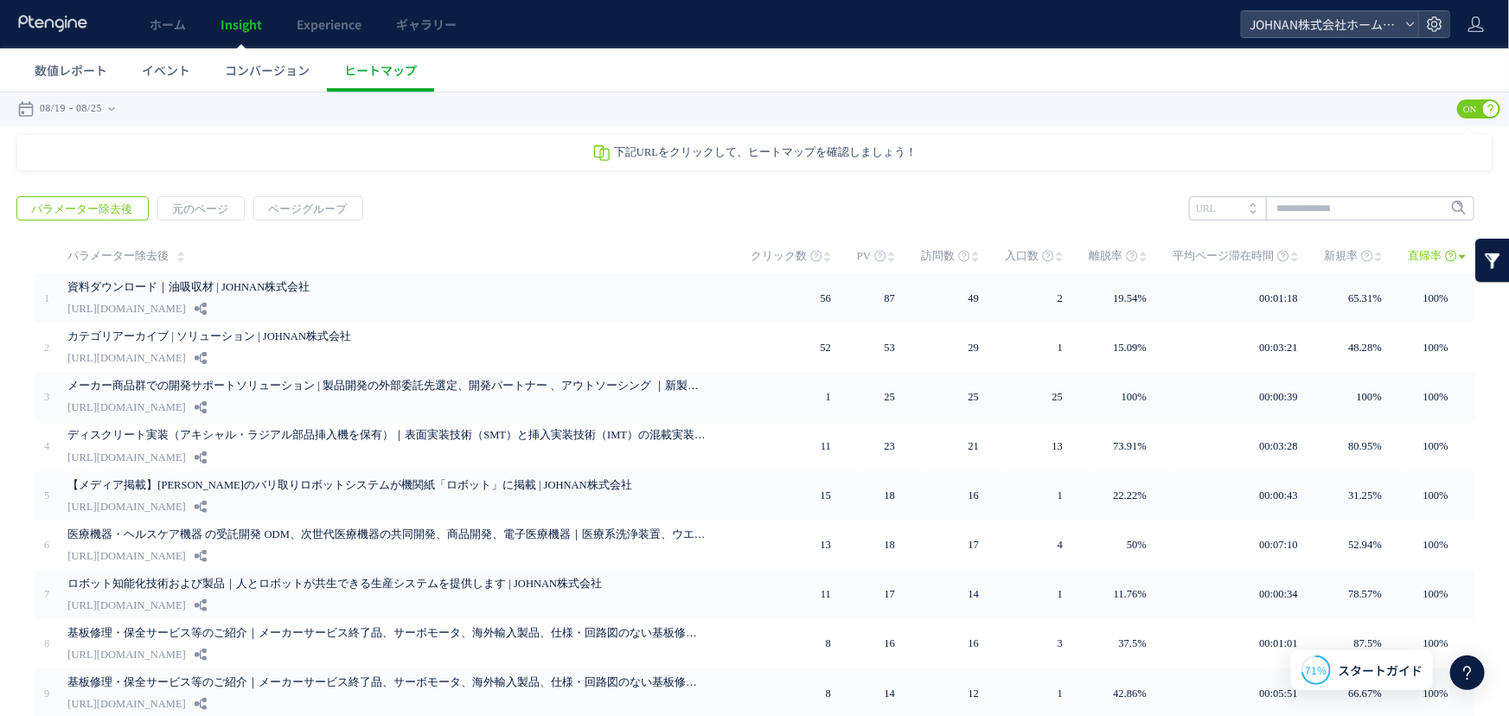
click at [788, 253] on span "クリック数" at bounding box center [778, 255] width 56 height 35
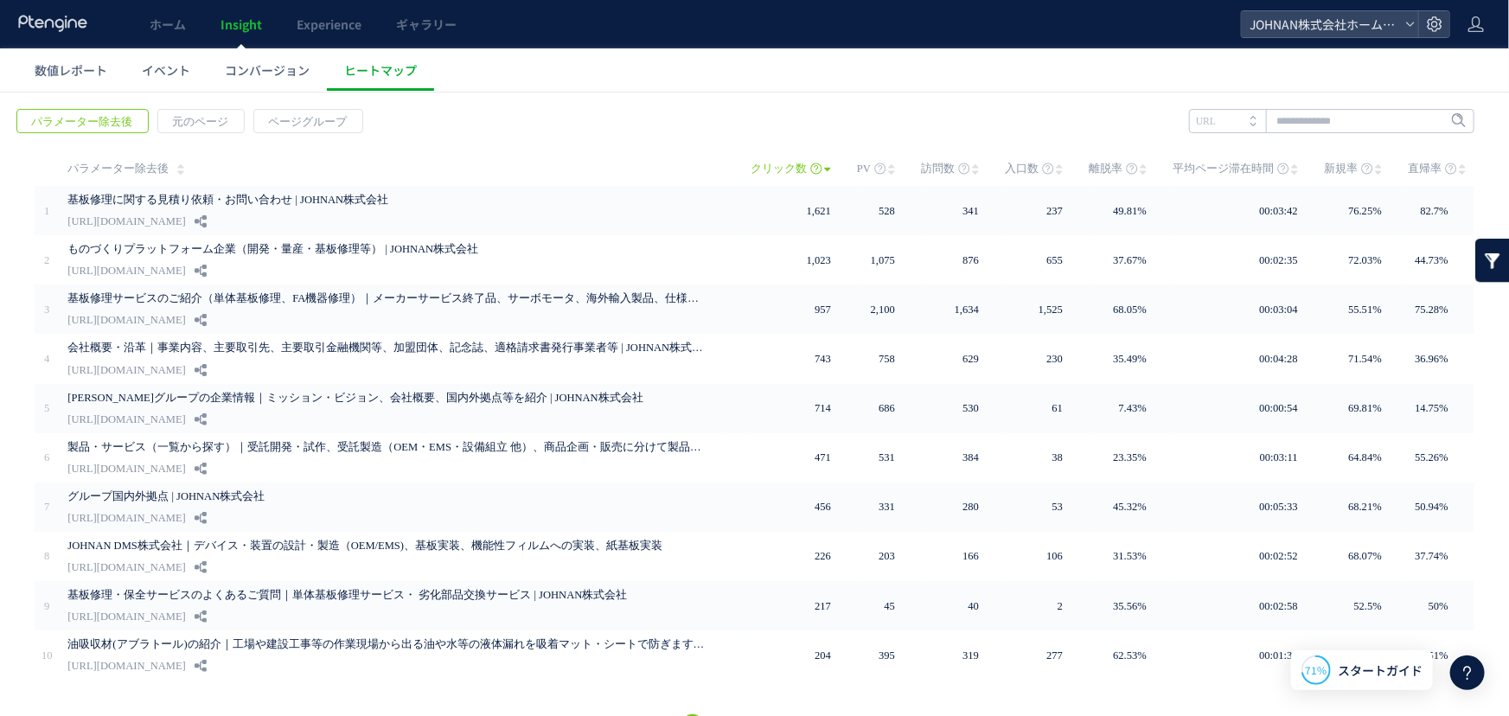
scroll to position [120, 0]
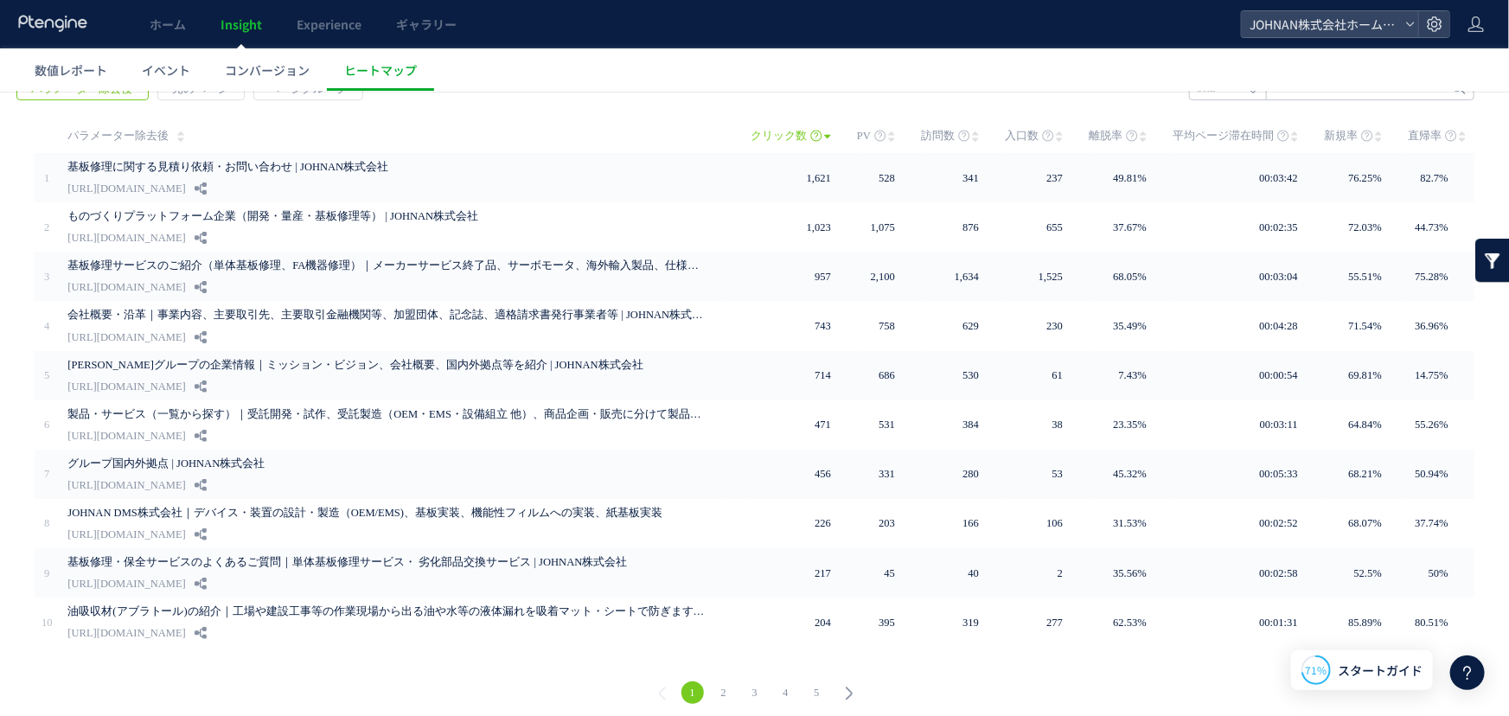
click at [714, 682] on link "2" at bounding box center [723, 691] width 22 height 22
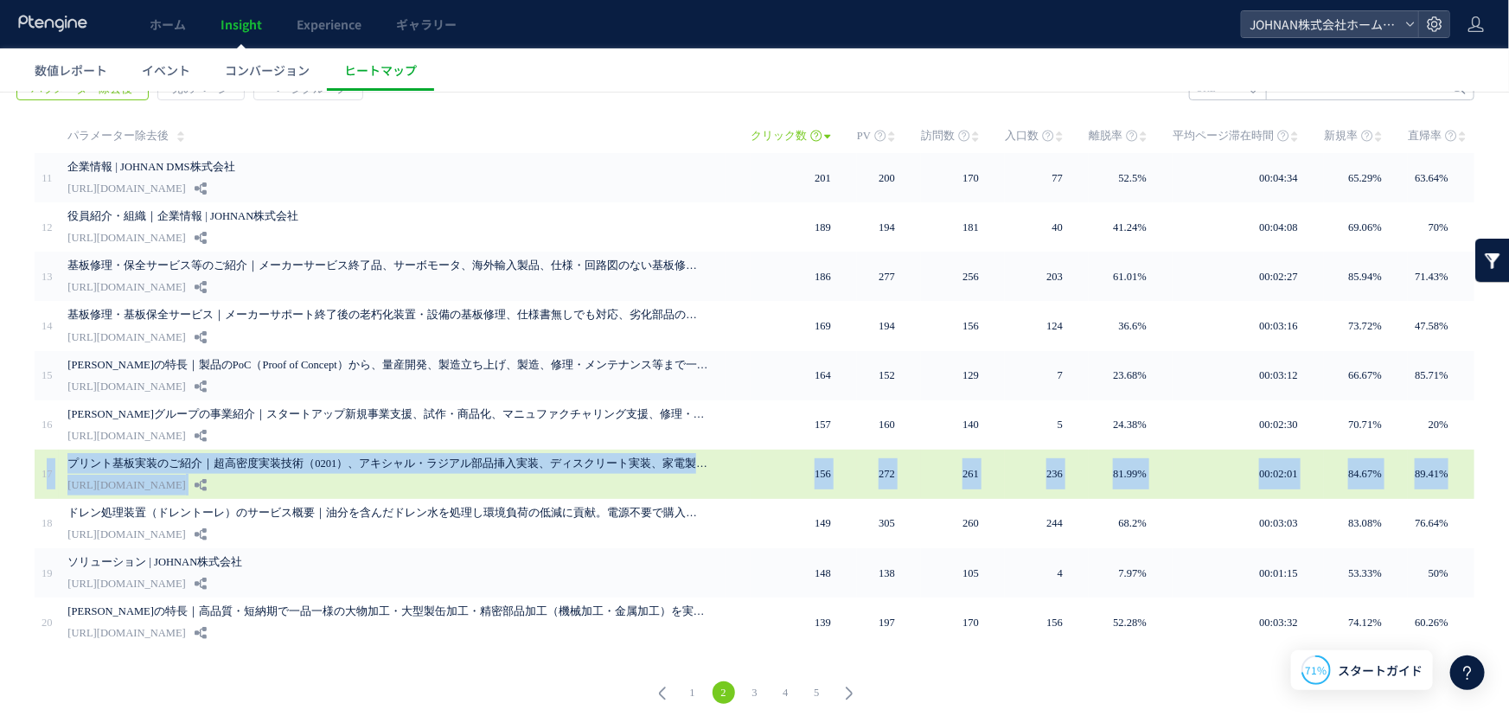
drag, startPoint x: 48, startPoint y: 450, endPoint x: 1443, endPoint y: 453, distance: 1394.4
click at [1443, 453] on tr "17 156 272 261 236 81.99%" at bounding box center [754, 473] width 1439 height 49
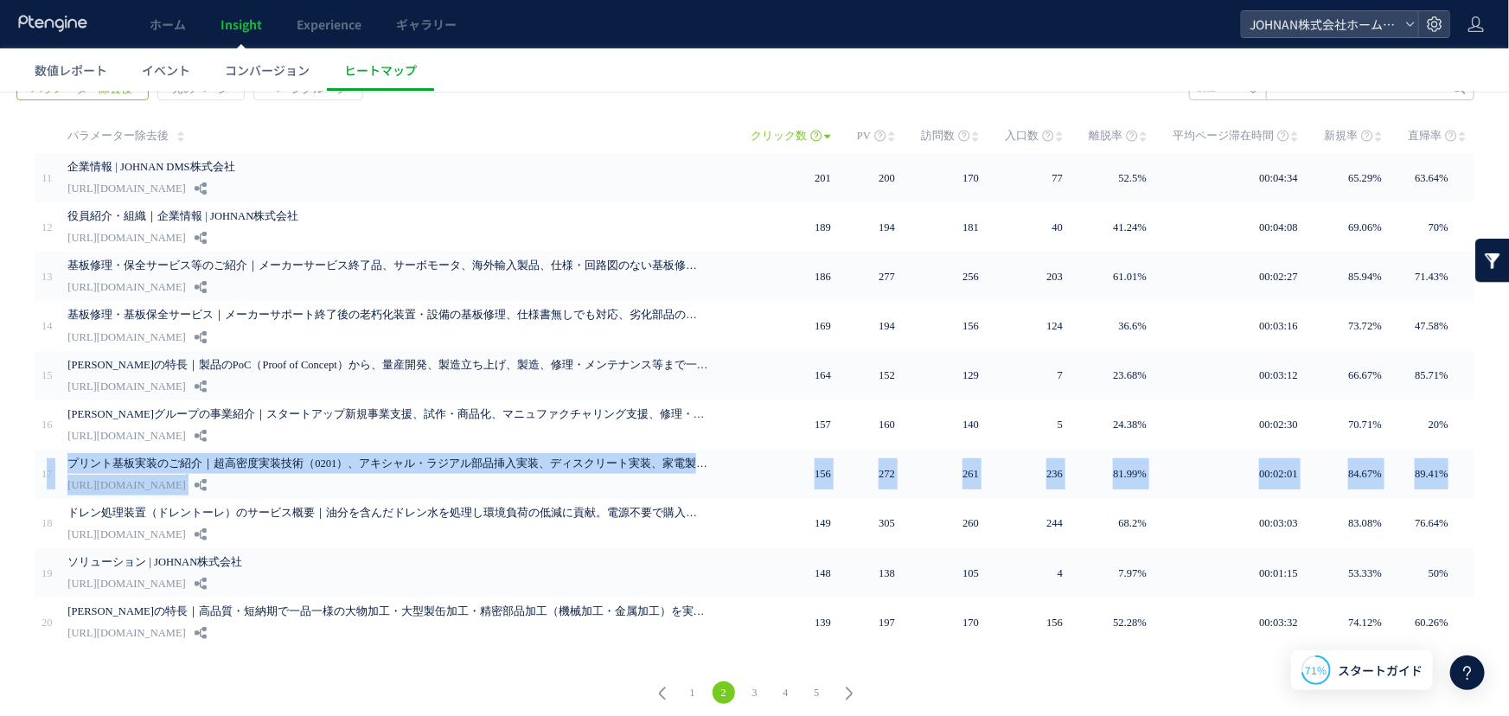
click at [687, 686] on link "1" at bounding box center [692, 691] width 22 height 22
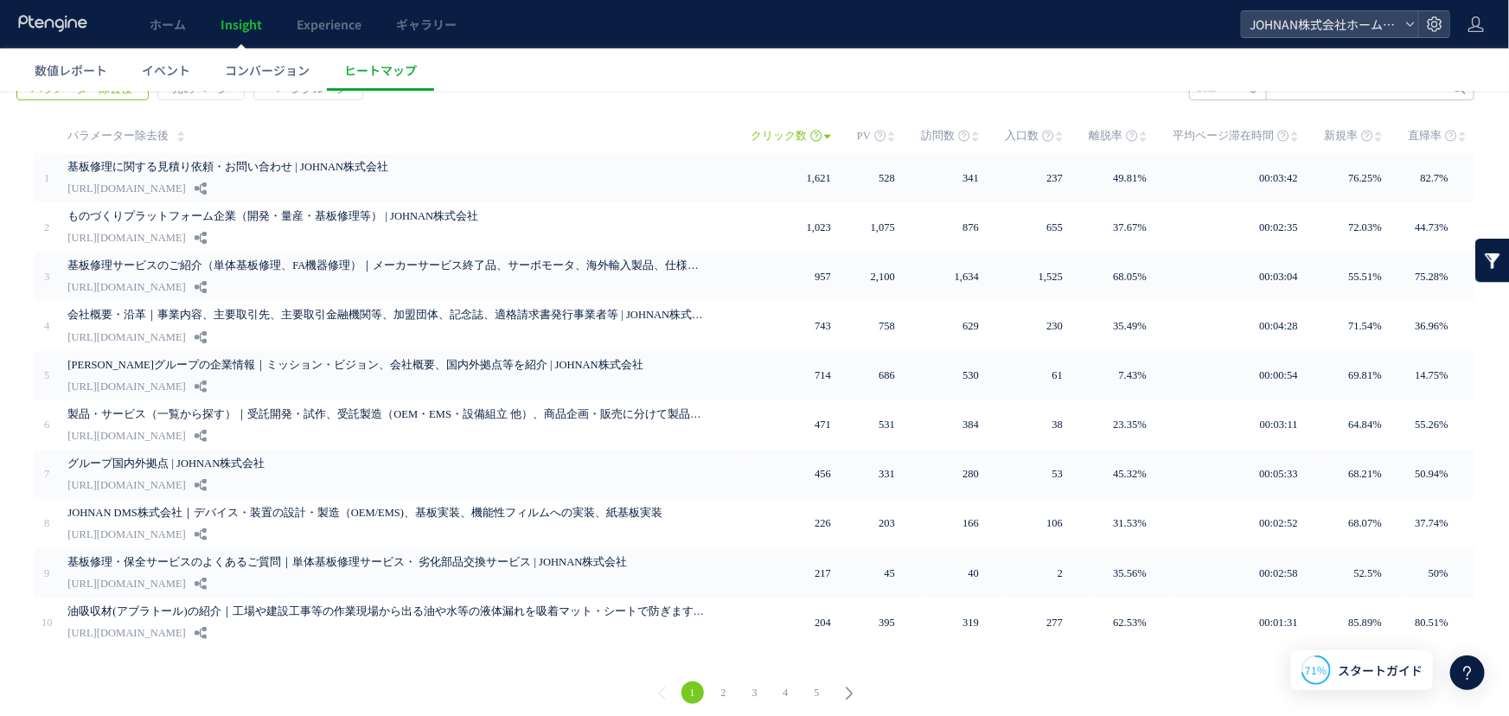
click at [712, 684] on link "2" at bounding box center [723, 691] width 22 height 22
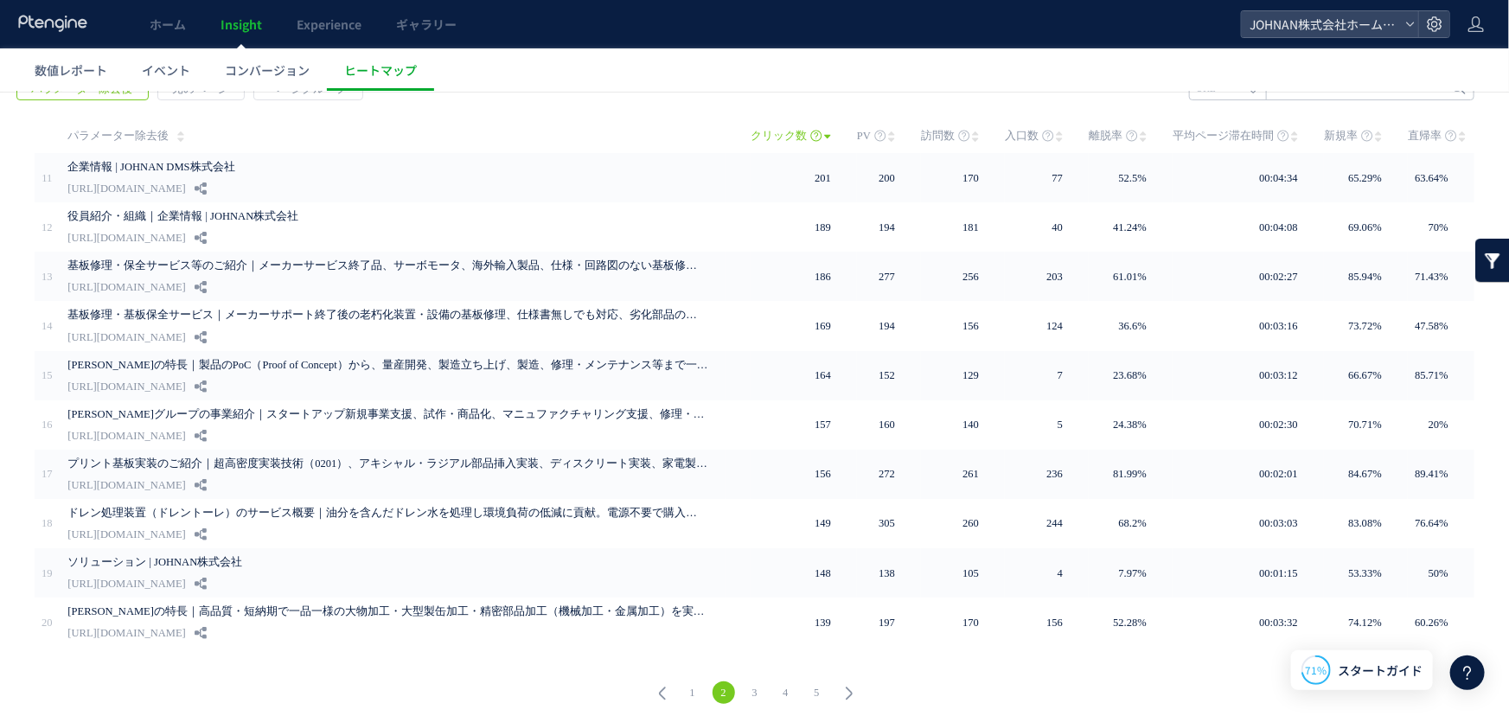
click at [750, 686] on link "3" at bounding box center [754, 691] width 22 height 22
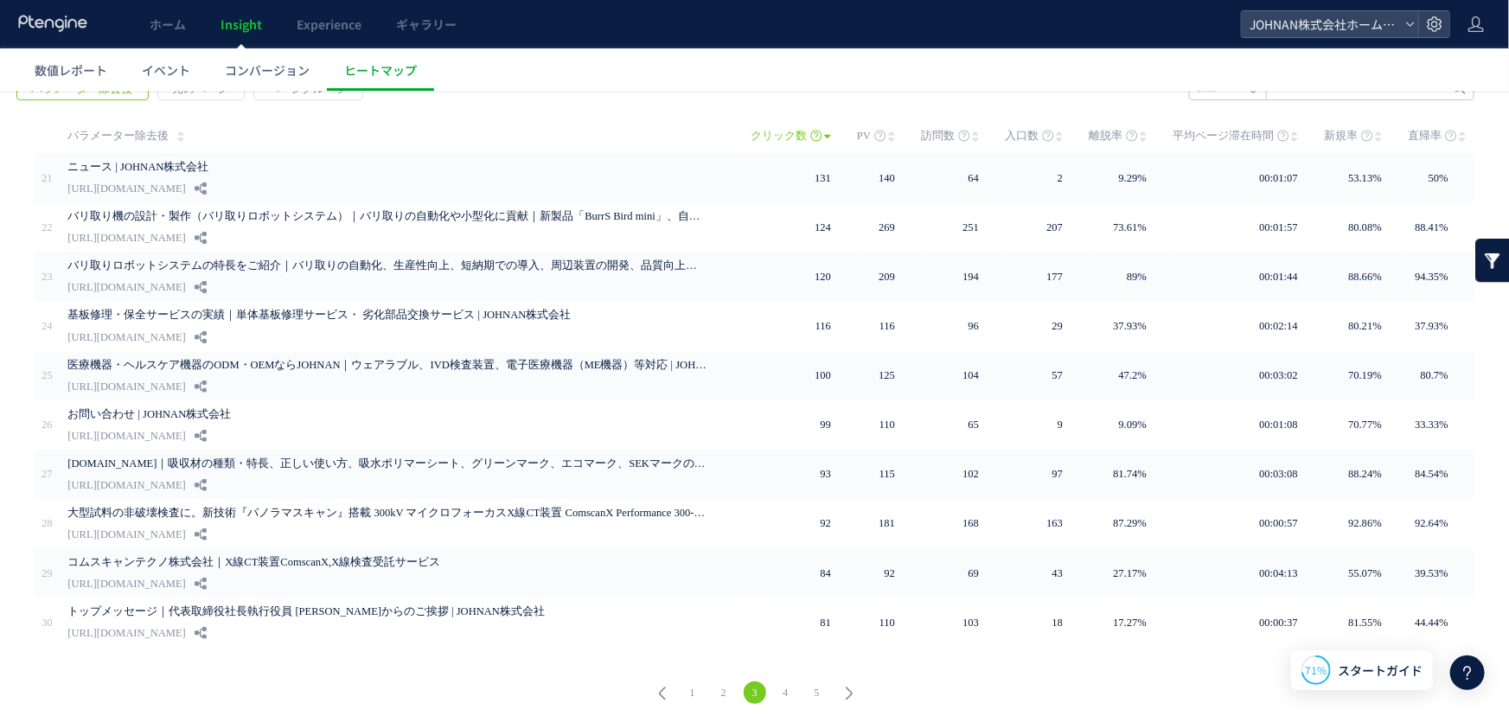
click at [749, 680] on link "3" at bounding box center [754, 691] width 22 height 22
click at [781, 689] on link "4" at bounding box center [786, 691] width 22 height 22
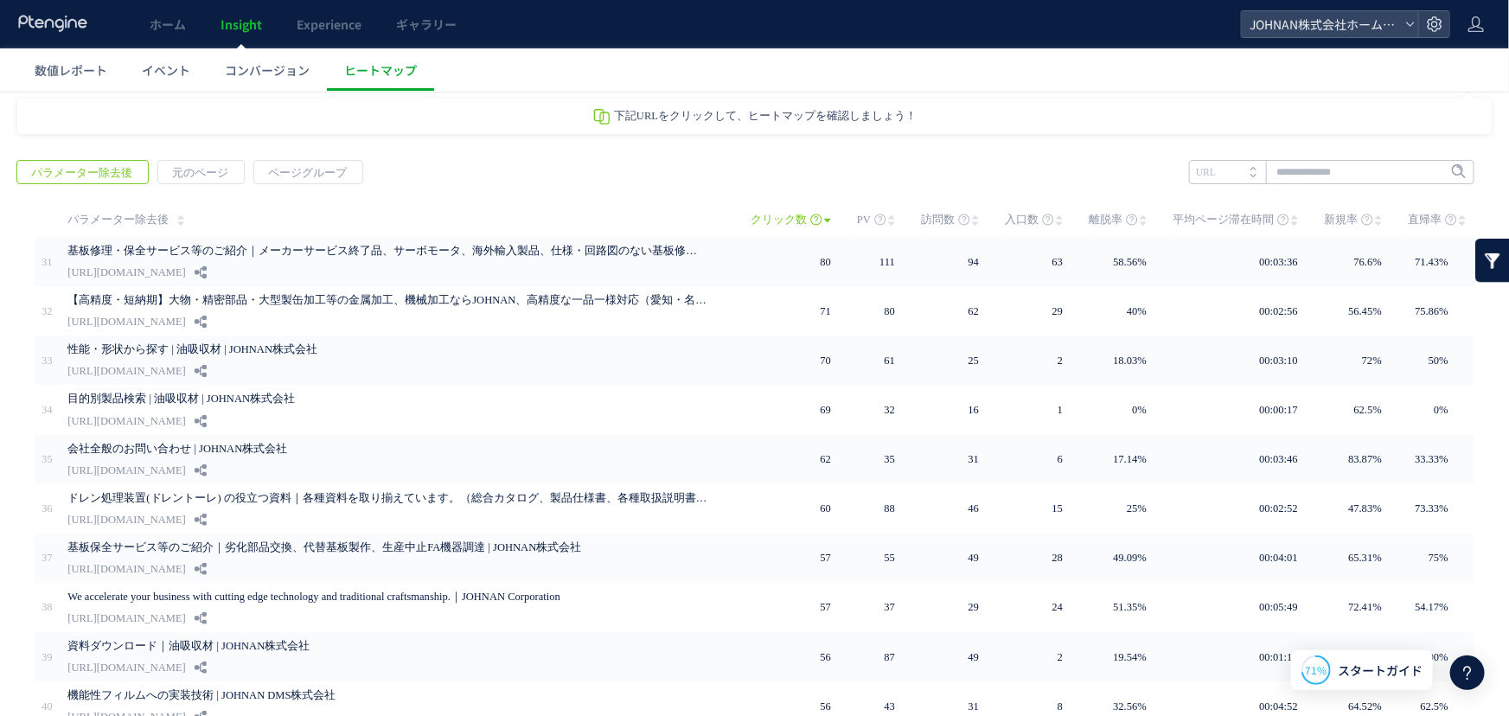
scroll to position [0, 0]
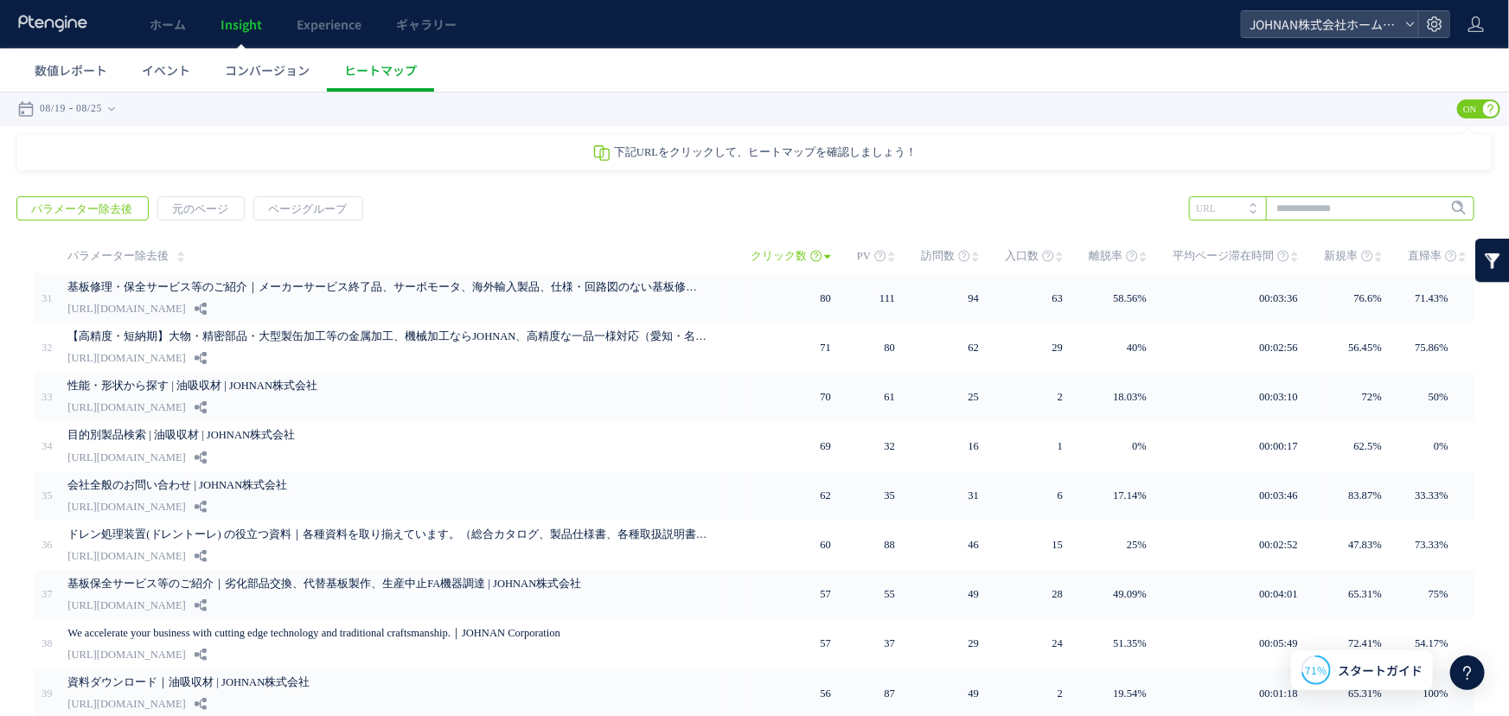
click at [1286, 207] on input "text" at bounding box center [1331, 207] width 285 height 24
paste input "**********"
type input "**********"
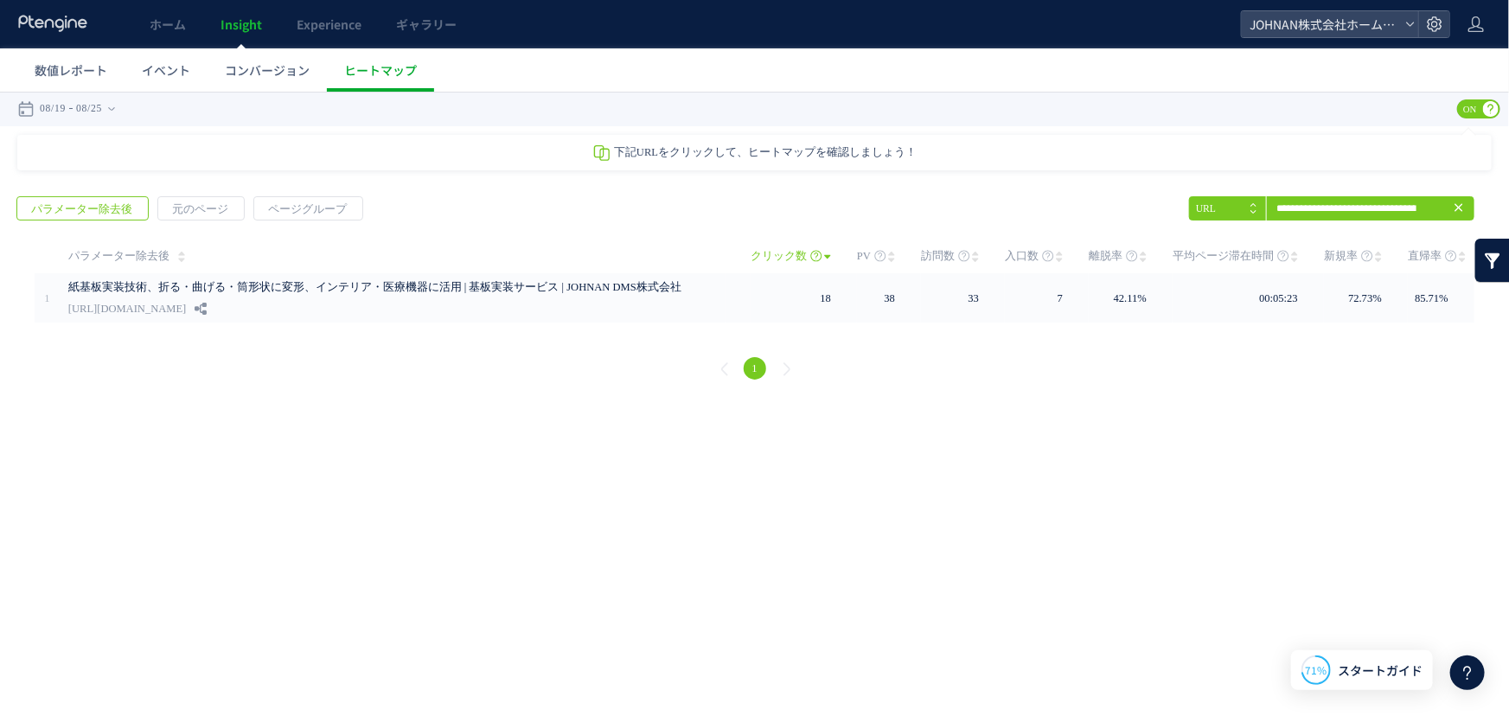
click at [1461, 204] on use at bounding box center [1458, 206] width 8 height 8
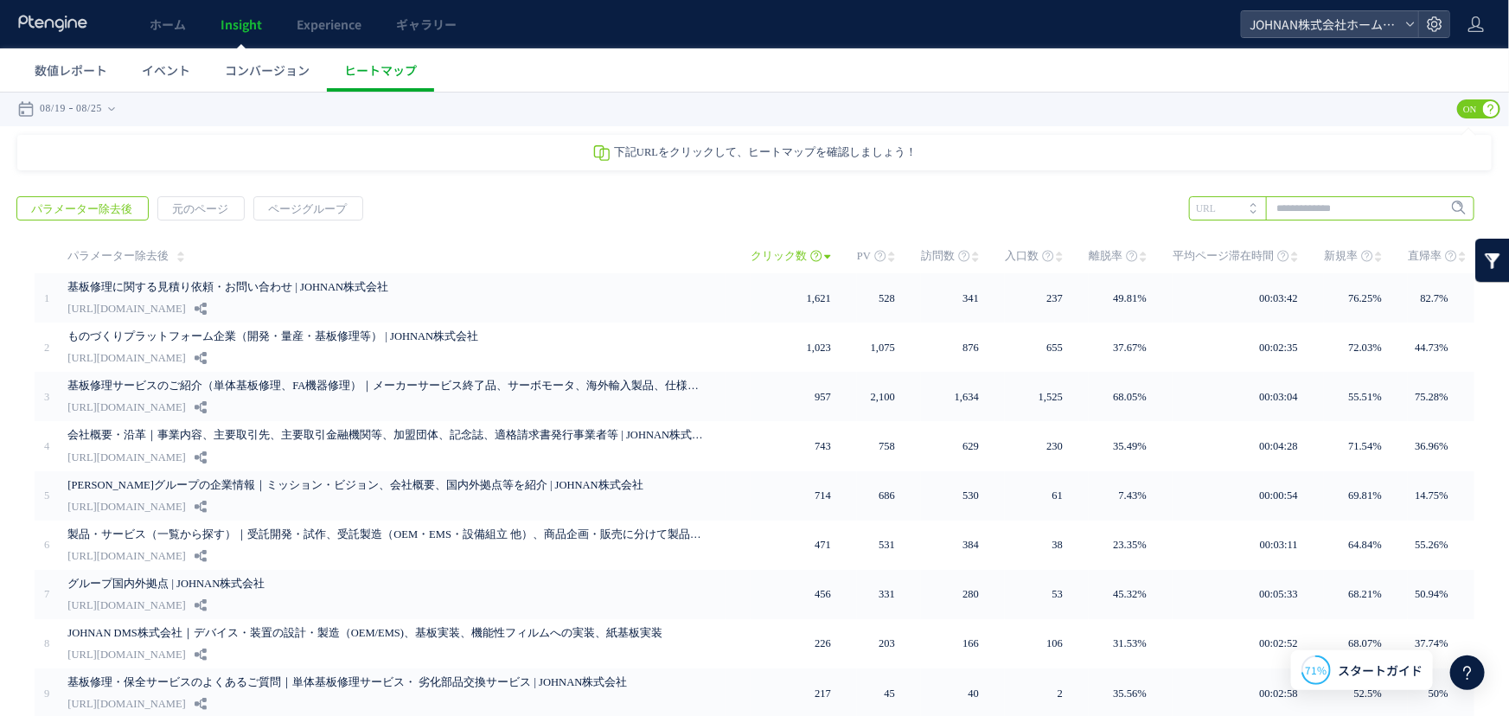
click at [1313, 204] on input "text" at bounding box center [1331, 207] width 285 height 24
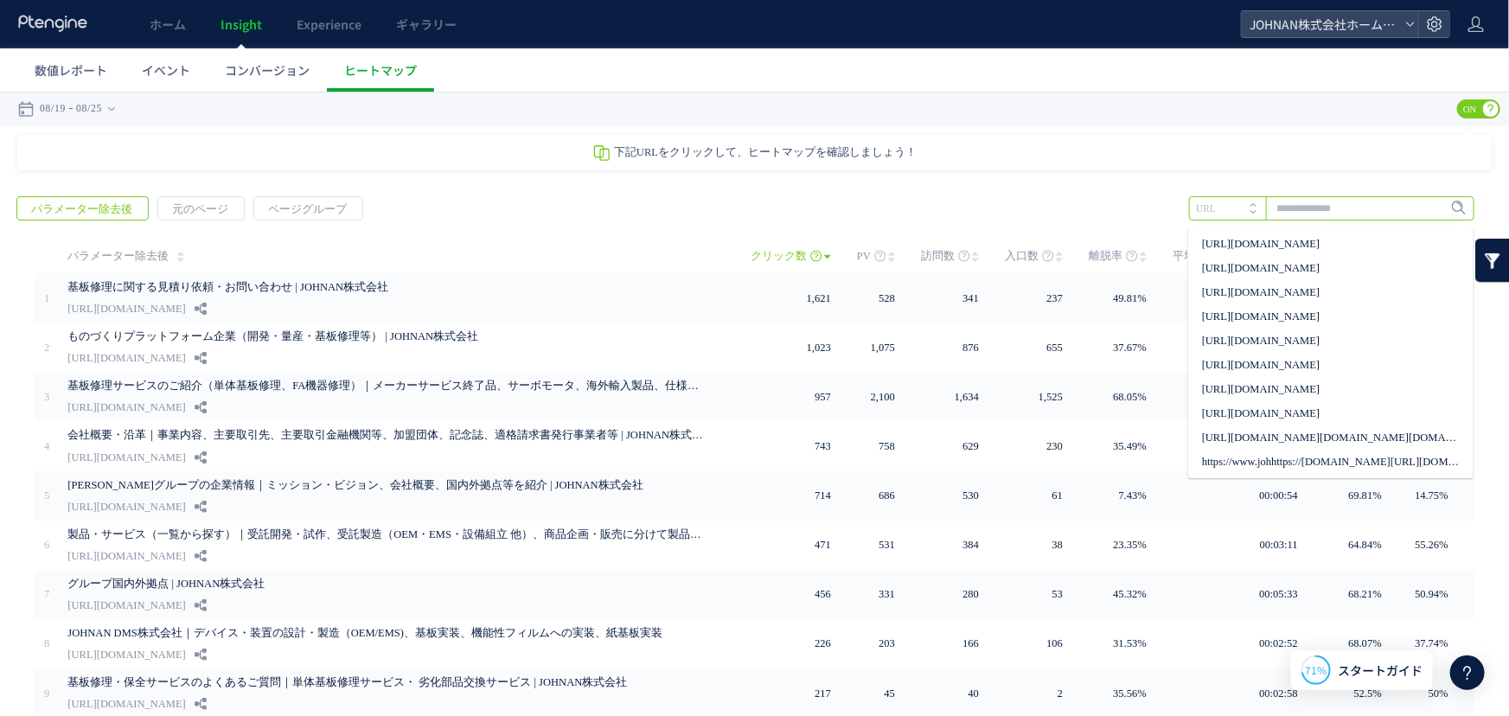
paste input "**********"
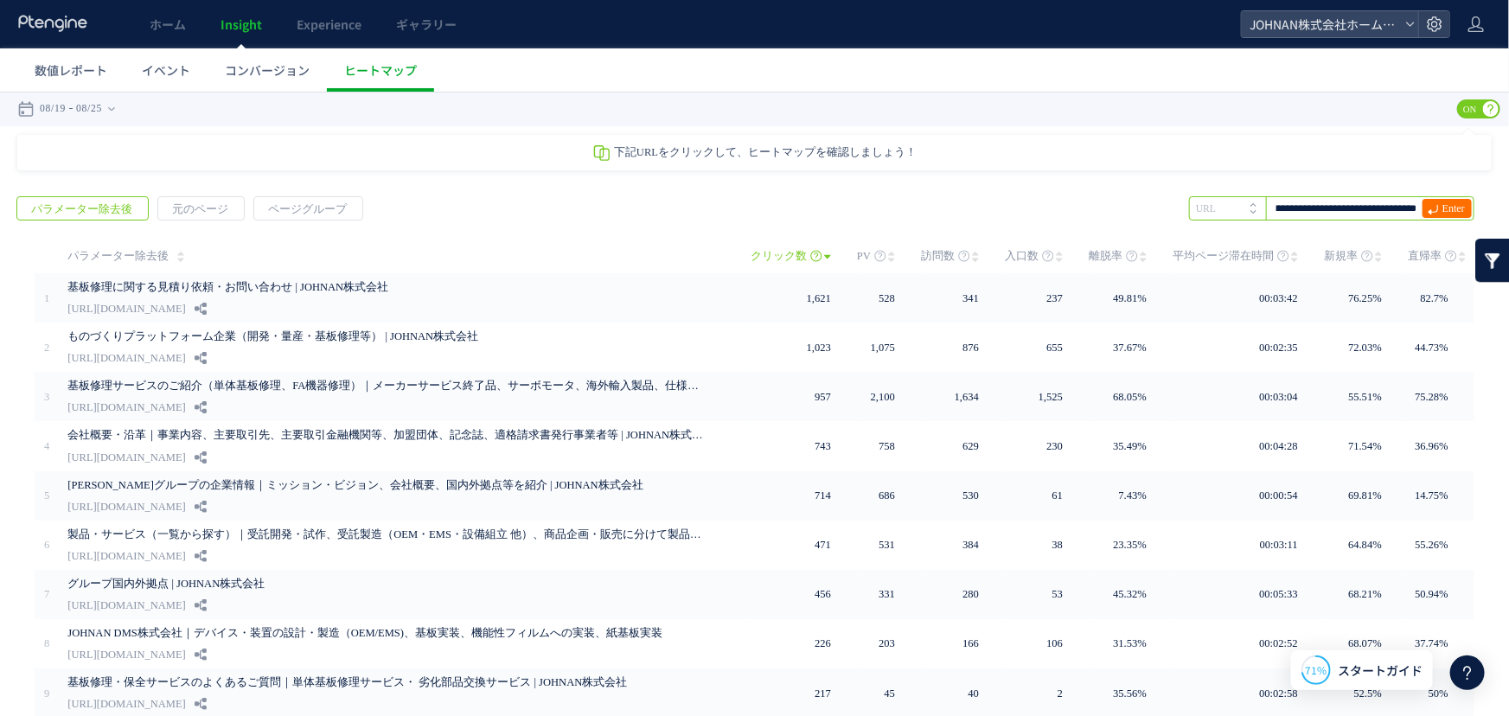
type input "**********"
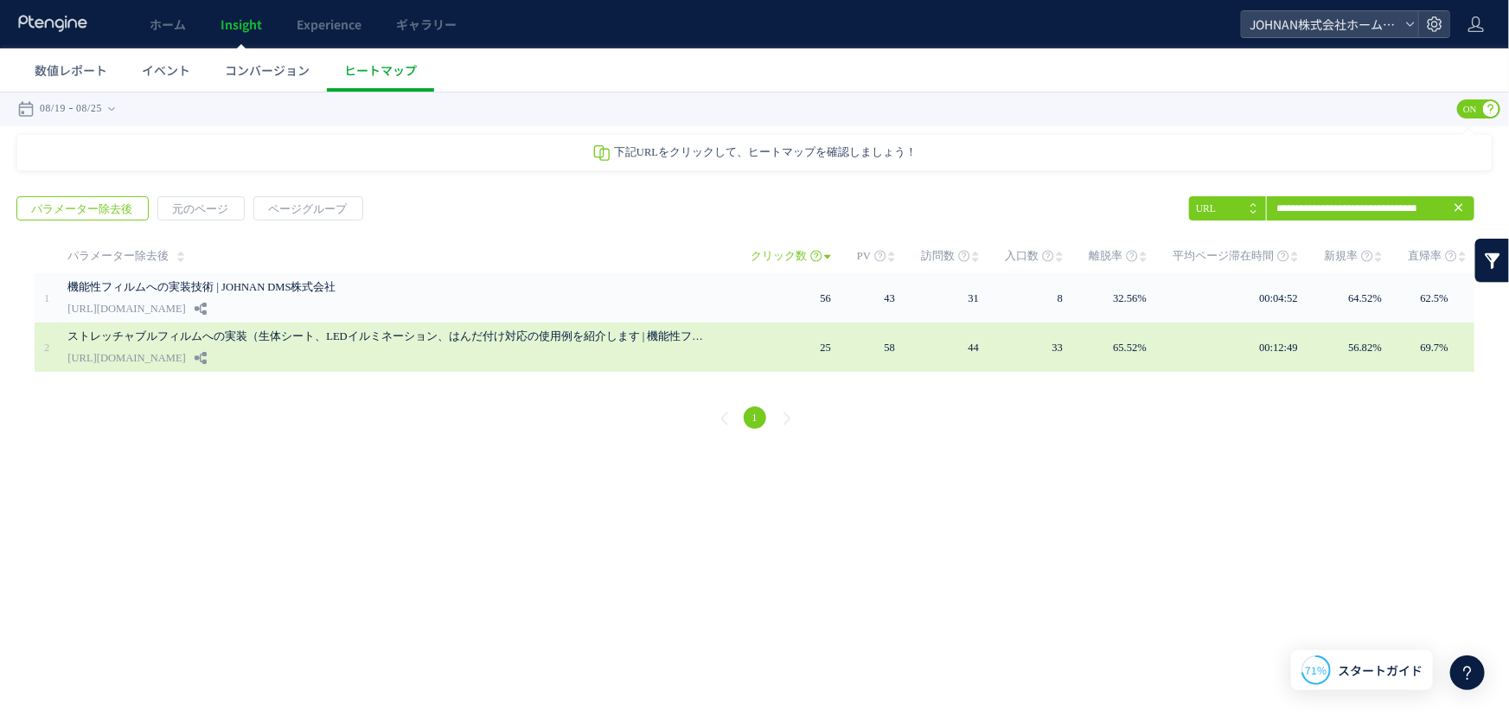
click at [477, 343] on link "ストレッチャブルフィルムへの実装（生体シート、LEDイルミネーション、はんだ付け対応の使用例を紹介します | 機能性フィルムへの実装技術 | JOHNAN D…" at bounding box center [387, 335] width 640 height 21
